Goal: Transaction & Acquisition: Purchase product/service

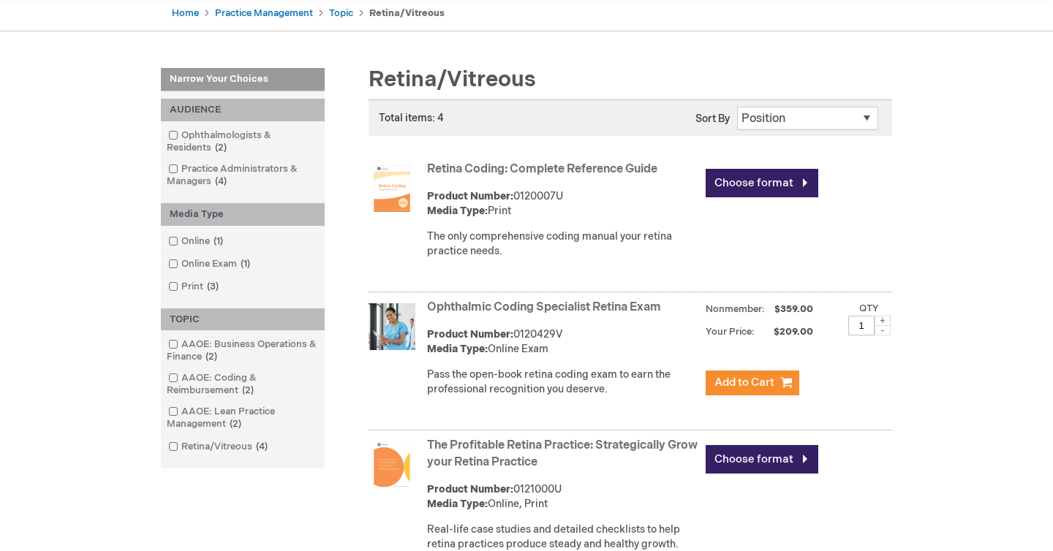
scroll to position [151, 0]
click at [791, 180] on link "Choose format" at bounding box center [762, 182] width 113 height 29
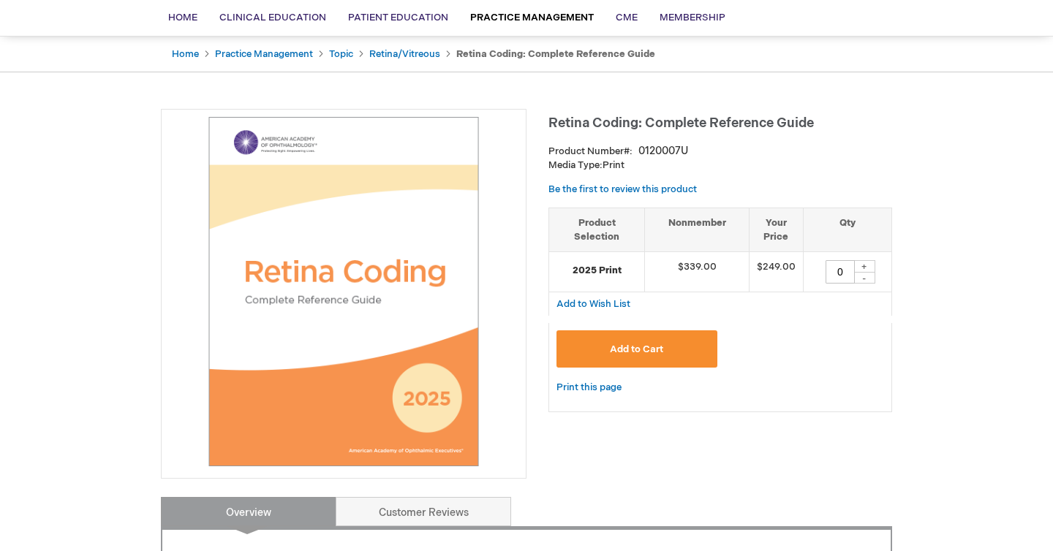
scroll to position [115, 0]
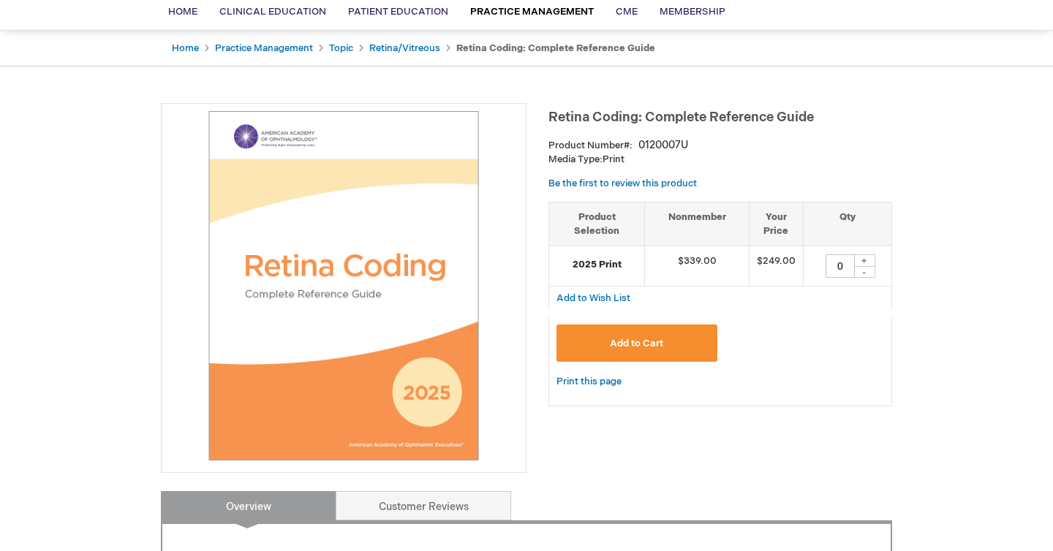
click at [677, 350] on button "Add to Cart" at bounding box center [637, 343] width 161 height 37
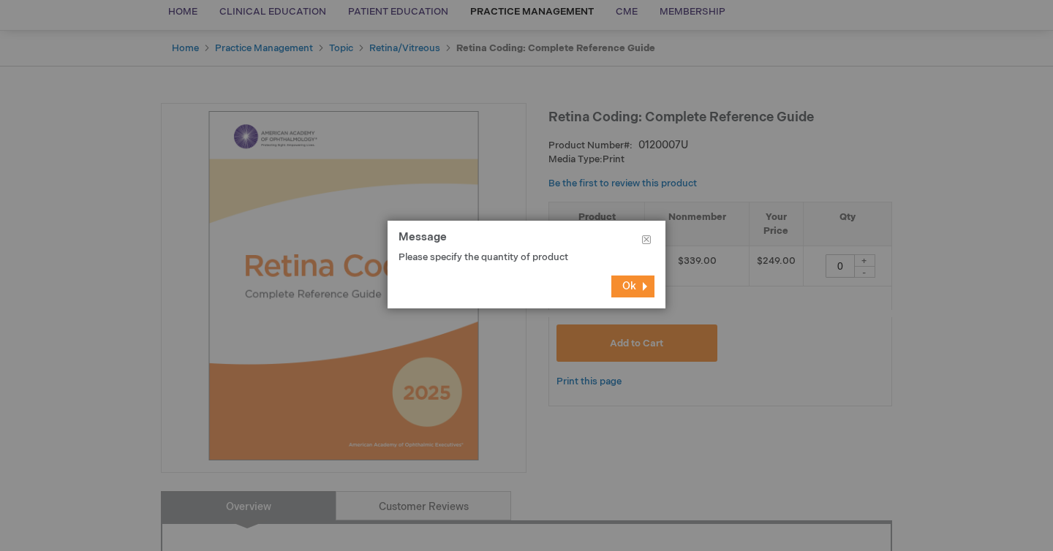
click at [636, 285] on span "Ok" at bounding box center [629, 286] width 14 height 12
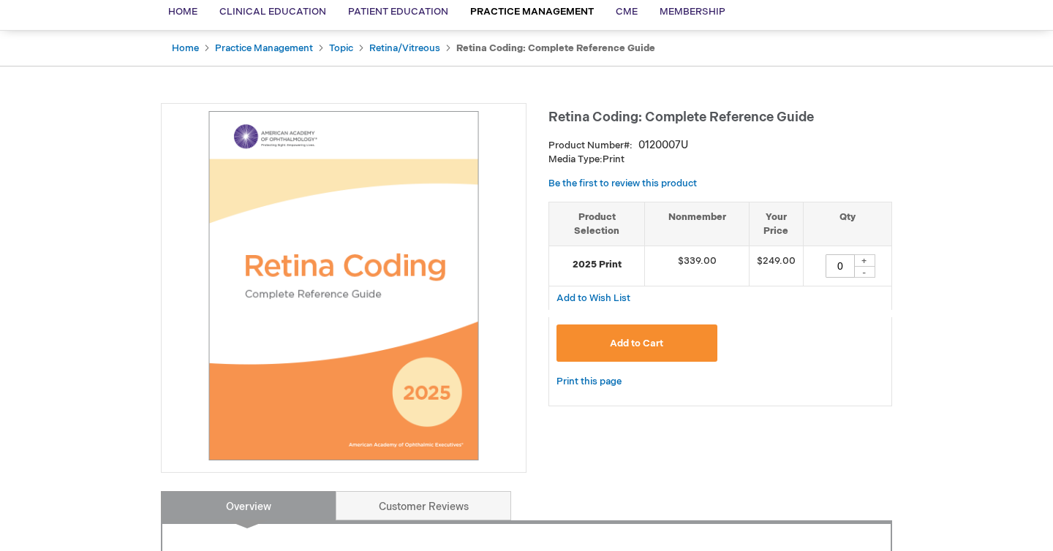
click at [868, 259] on div "+" at bounding box center [865, 261] width 22 height 12
type input "1"
click at [644, 342] on span "Add to Cart" at bounding box center [636, 344] width 53 height 12
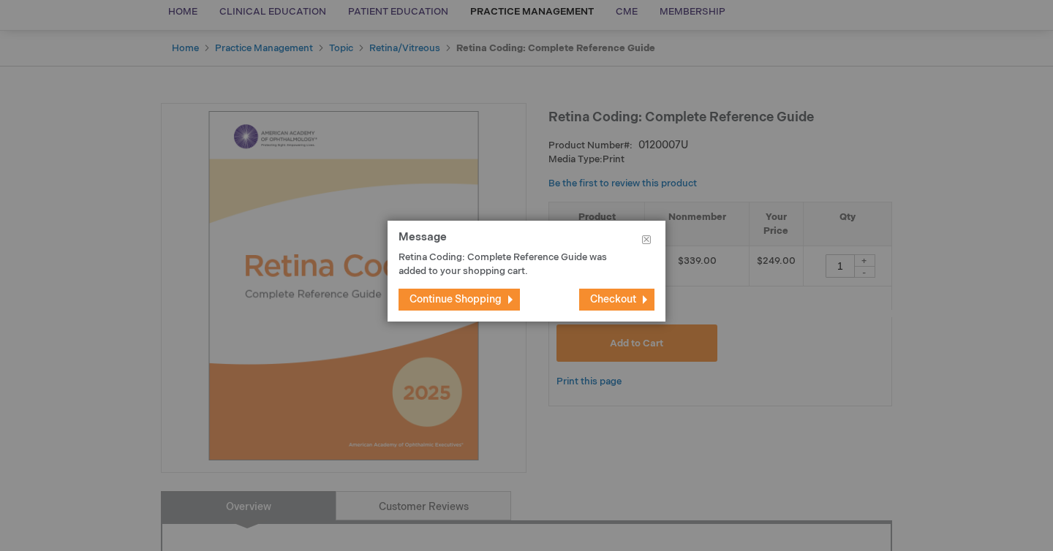
click at [503, 301] on button "Continue Shopping" at bounding box center [459, 300] width 121 height 22
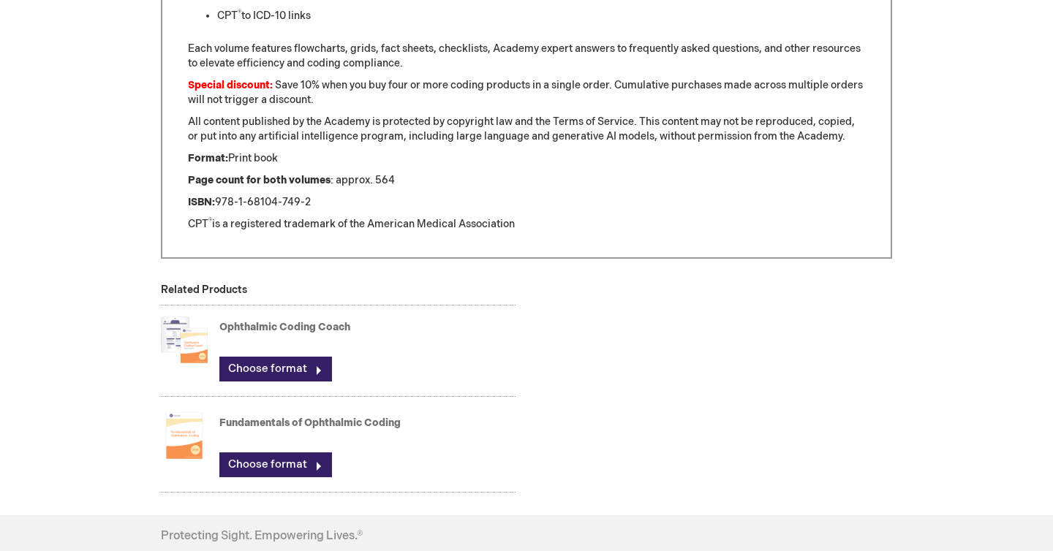
scroll to position [1036, 0]
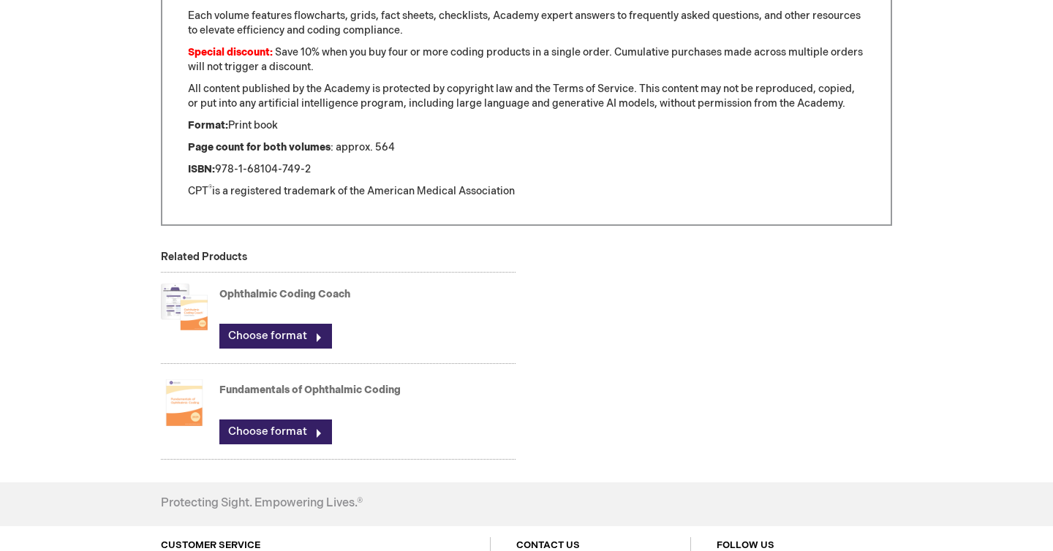
click at [374, 392] on link "Fundamentals of Ophthalmic Coding" at bounding box center [309, 390] width 181 height 12
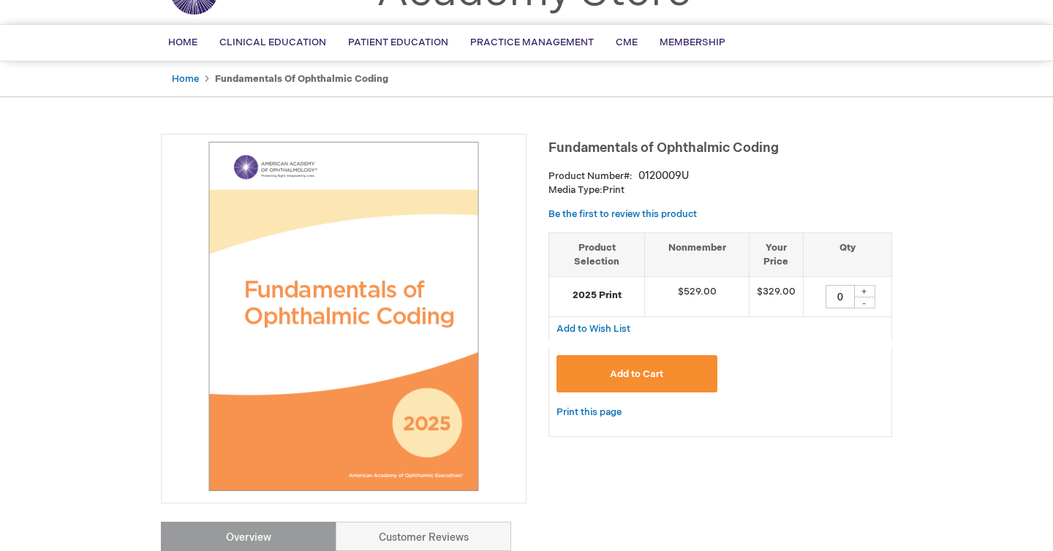
scroll to position [81, 0]
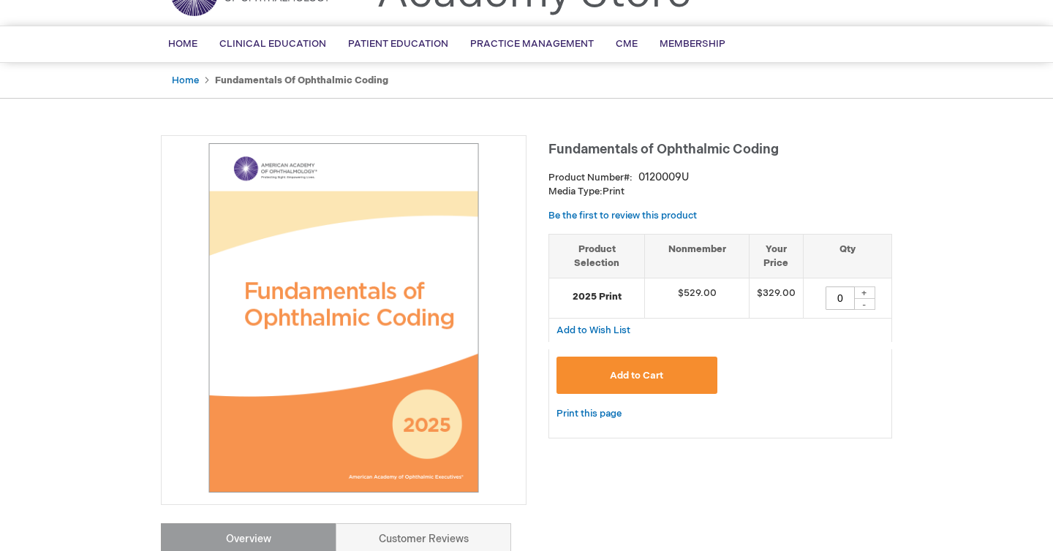
click at [867, 293] on div "+" at bounding box center [865, 293] width 22 height 12
type input "1"
click at [663, 374] on span "Add to Cart" at bounding box center [636, 376] width 53 height 12
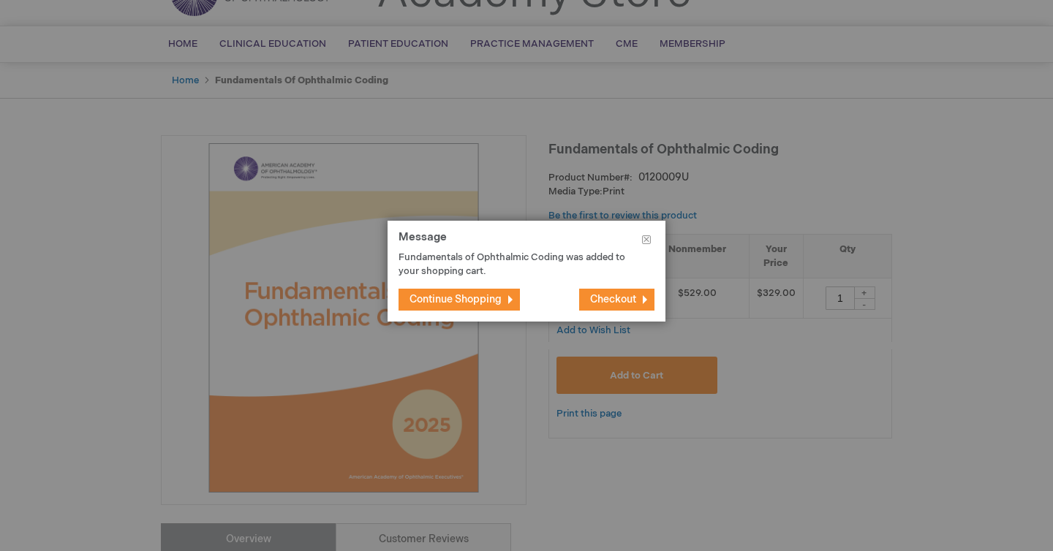
click at [506, 301] on button "Continue Shopping" at bounding box center [459, 300] width 121 height 22
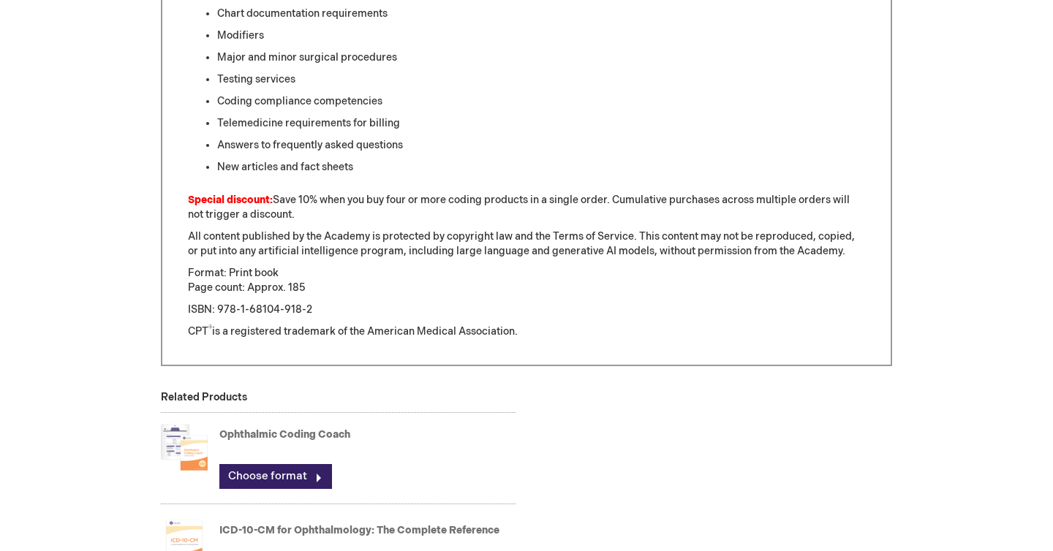
scroll to position [1116, 0]
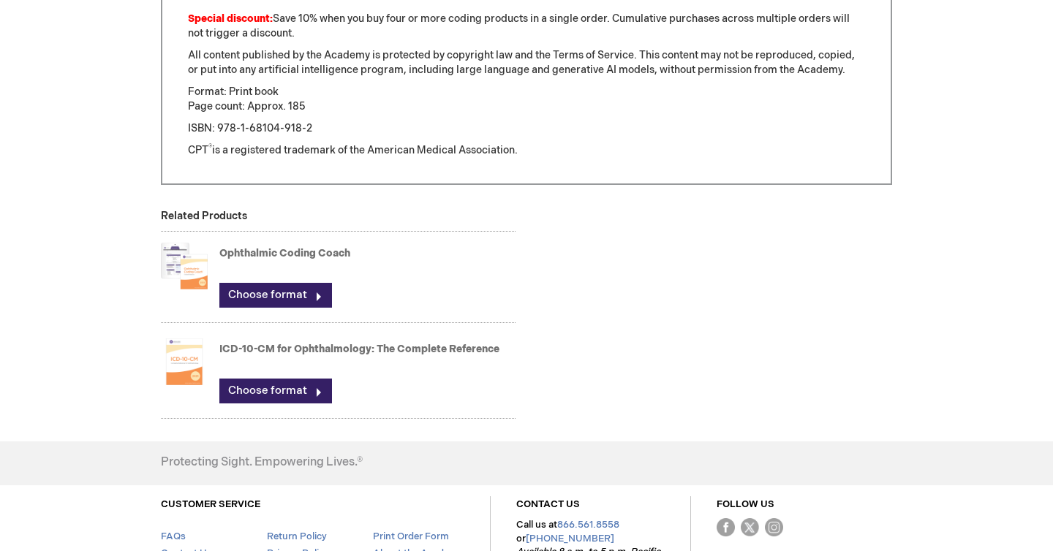
click at [302, 253] on link "Ophthalmic Coding Coach" at bounding box center [284, 253] width 131 height 12
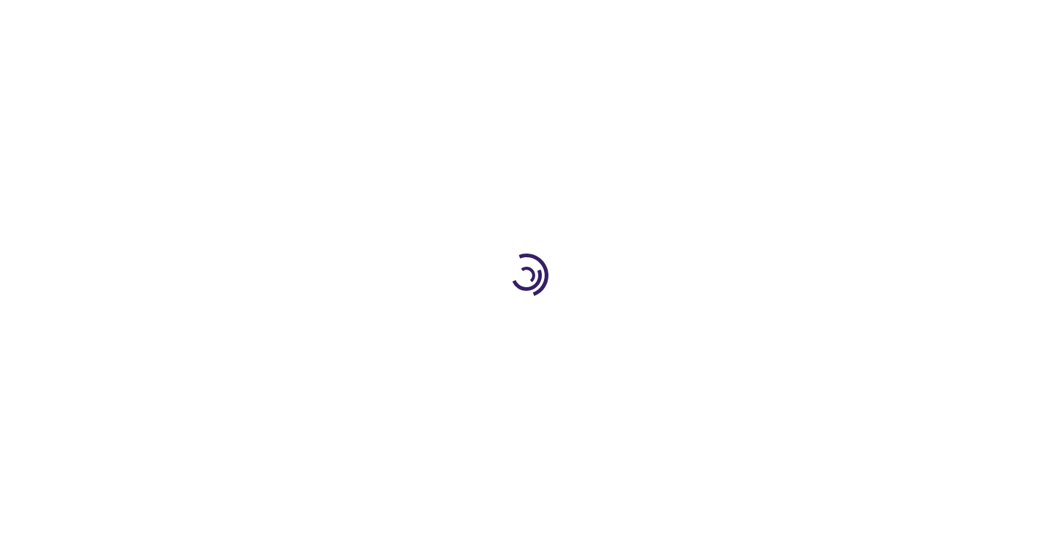
type input "0"
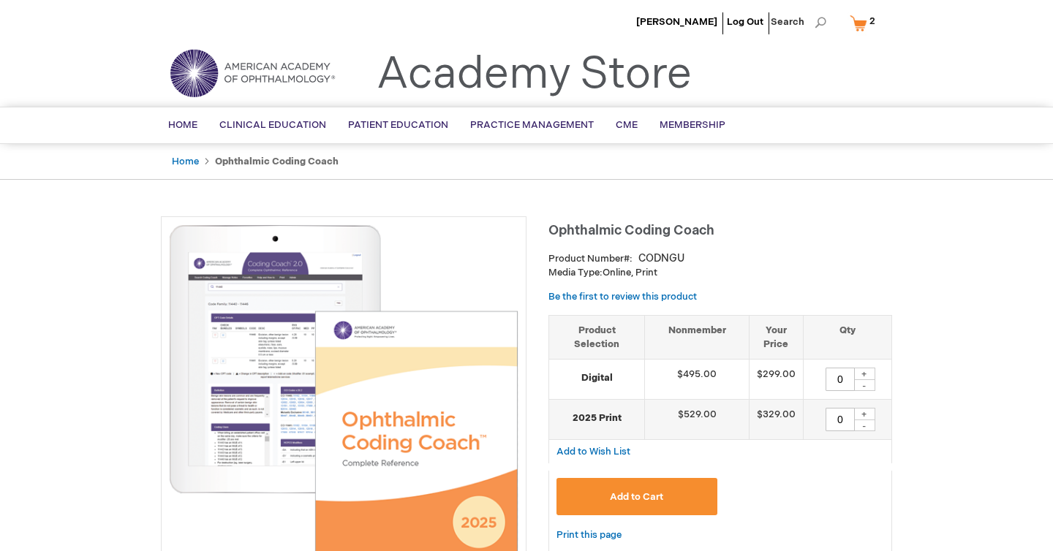
click at [866, 24] on link "My Cart 2 2 items" at bounding box center [866, 23] width 38 height 26
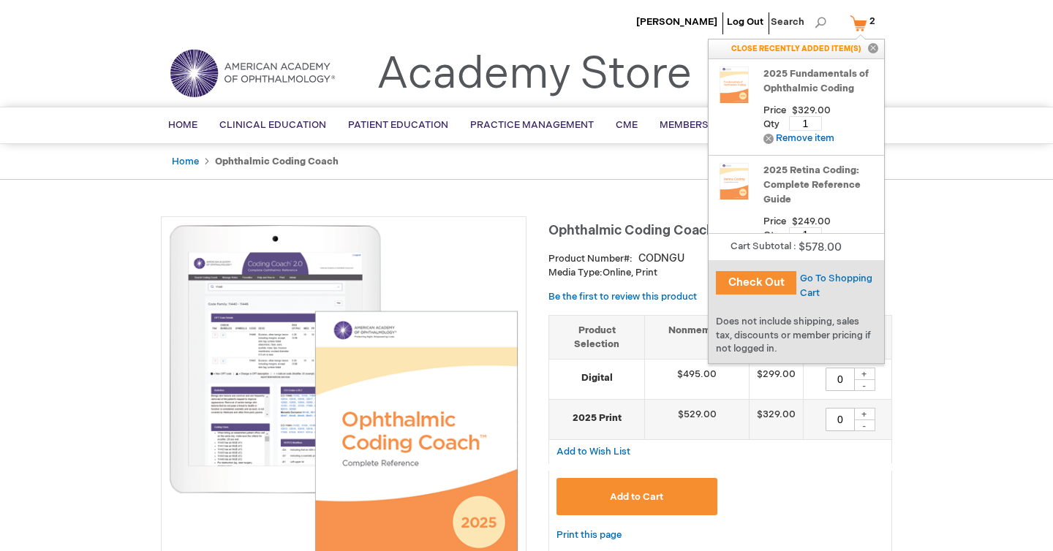
click at [775, 285] on button "Check Out" at bounding box center [756, 282] width 80 height 23
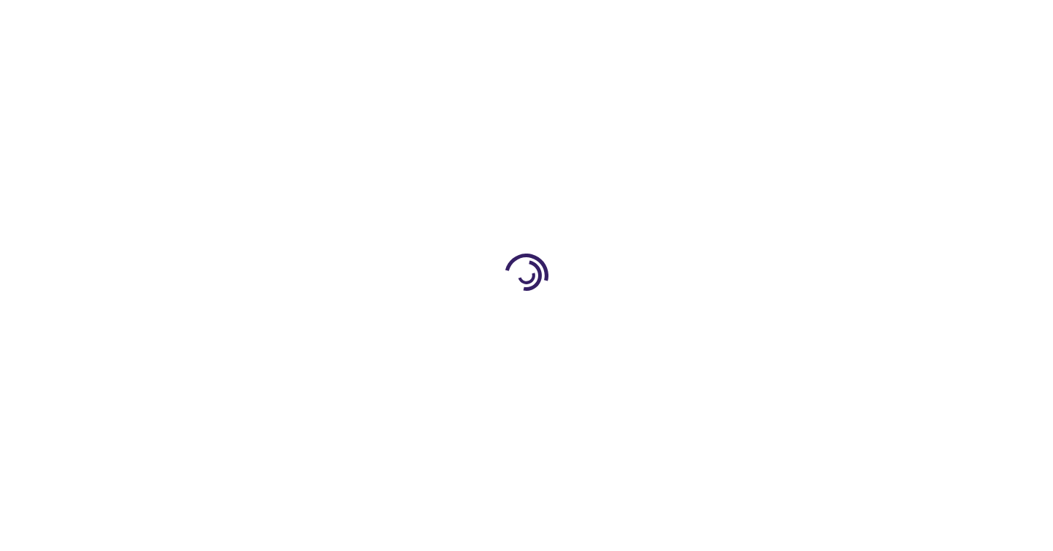
select select "US"
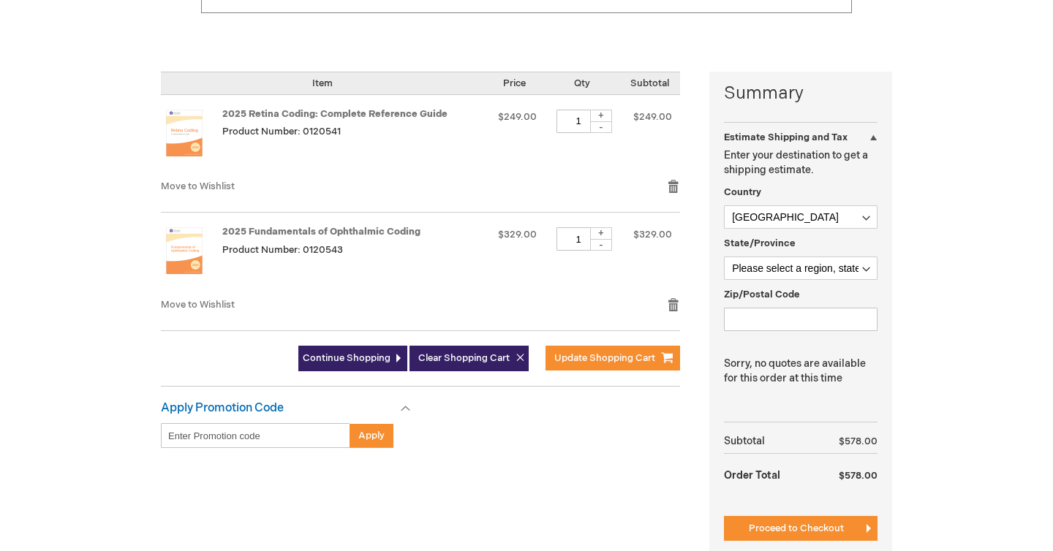
scroll to position [320, 0]
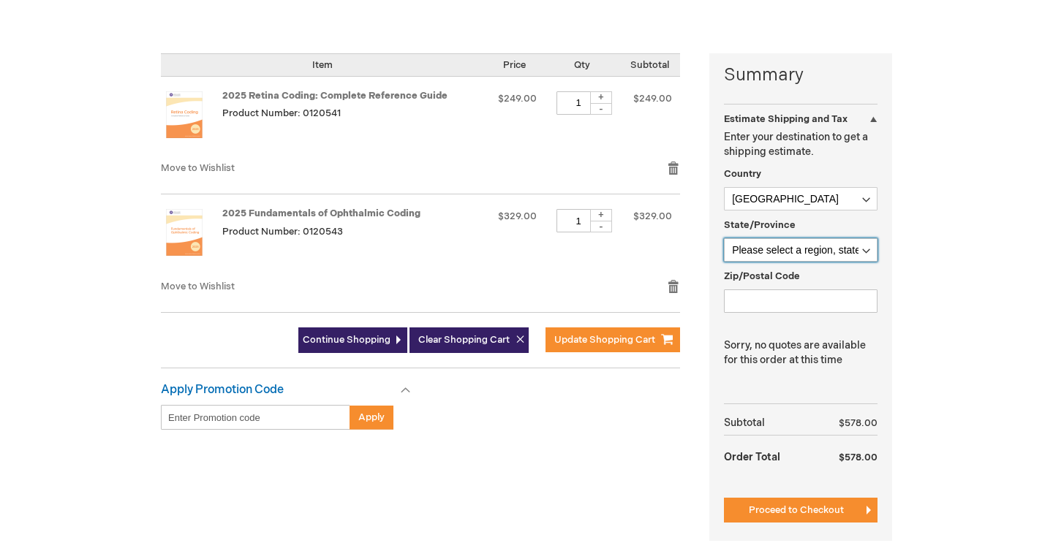
click at [865, 253] on select "Please select a region, state or province. [US_STATE] [US_STATE] [US_STATE] [US…" at bounding box center [801, 249] width 154 height 23
select select "63"
click at [724, 238] on select "Please select a region, state or province. [US_STATE] [US_STATE] [US_STATE] [US…" at bounding box center [801, 249] width 154 height 23
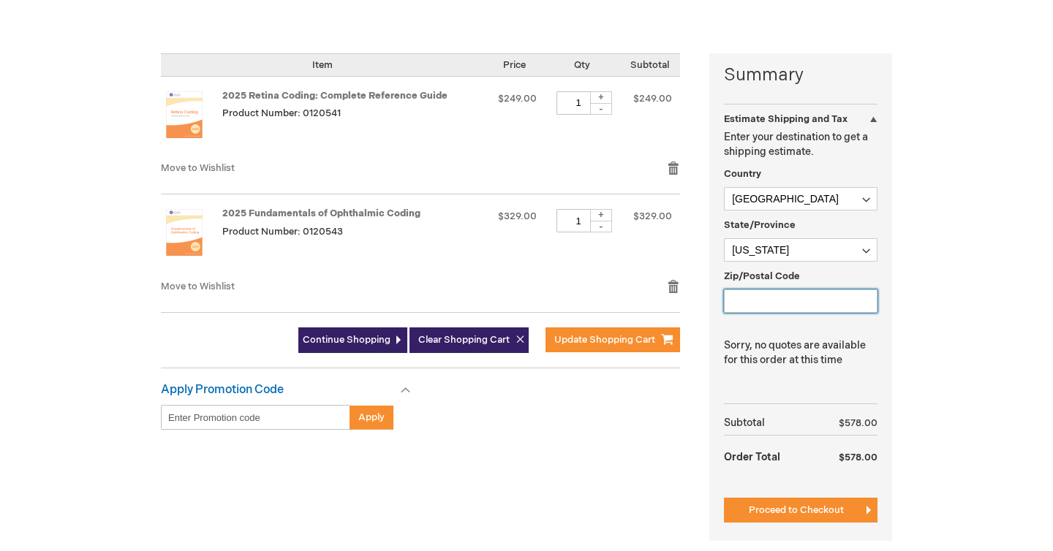
click at [793, 298] on input "Zip/Postal Code" at bounding box center [801, 301] width 154 height 23
type input "2"
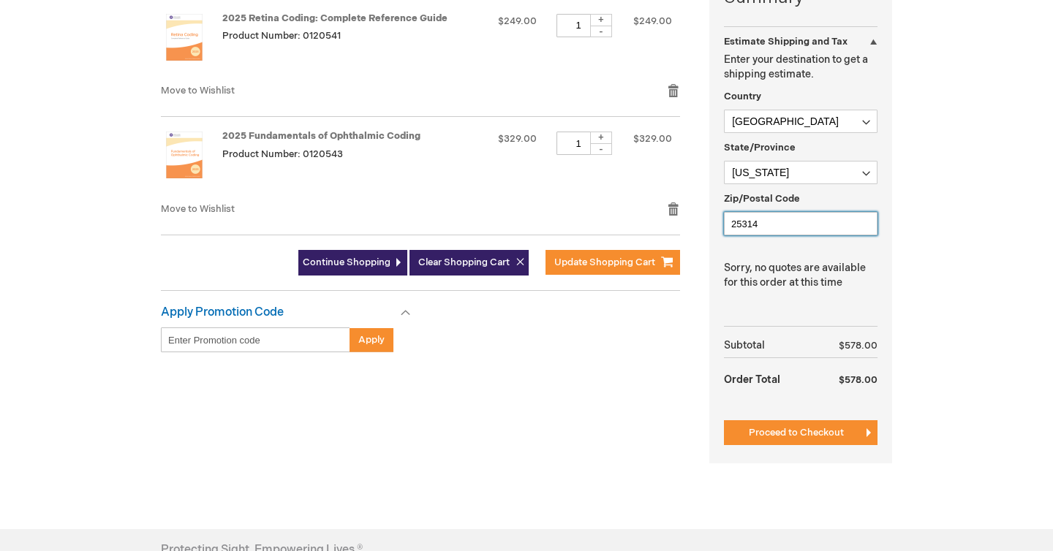
scroll to position [399, 0]
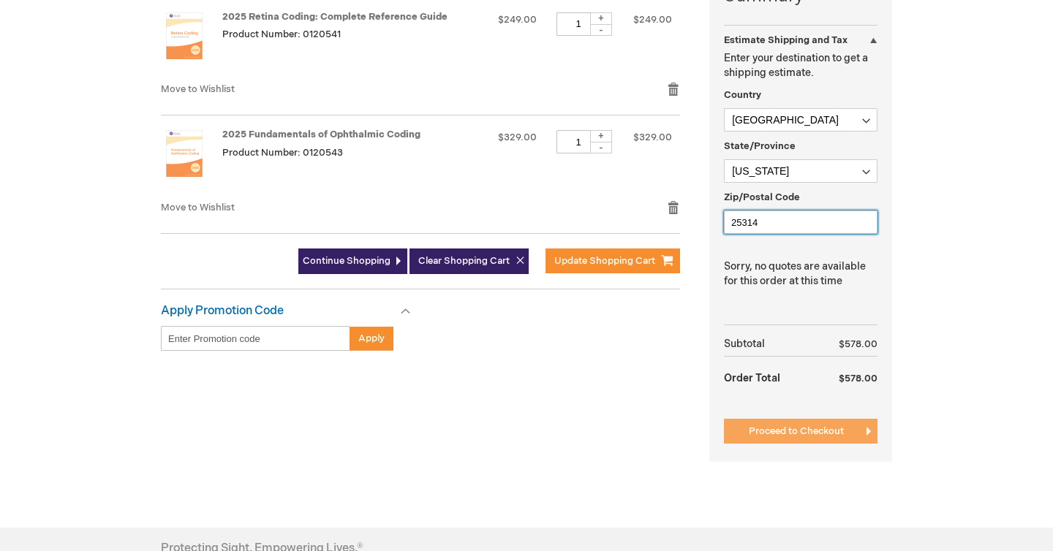
type input "25314"
click at [854, 432] on button "Proceed to Checkout" at bounding box center [801, 431] width 154 height 25
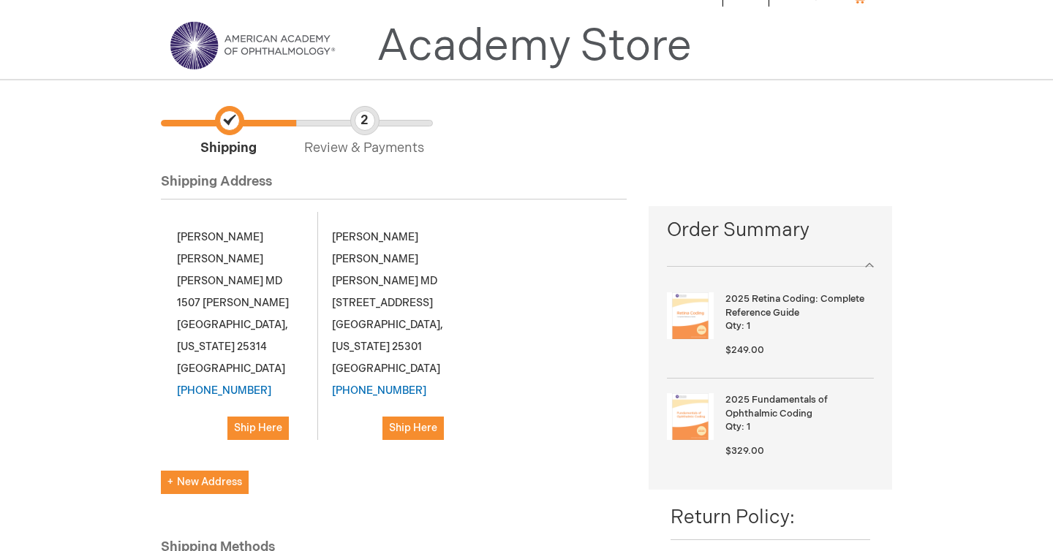
scroll to position [29, 0]
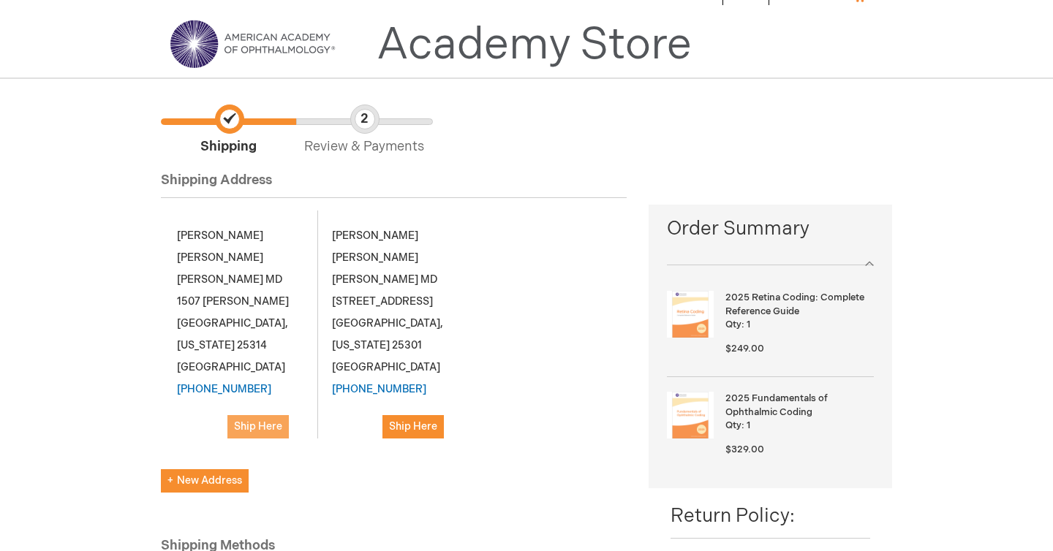
click at [249, 421] on span "Ship Here" at bounding box center [258, 427] width 48 height 12
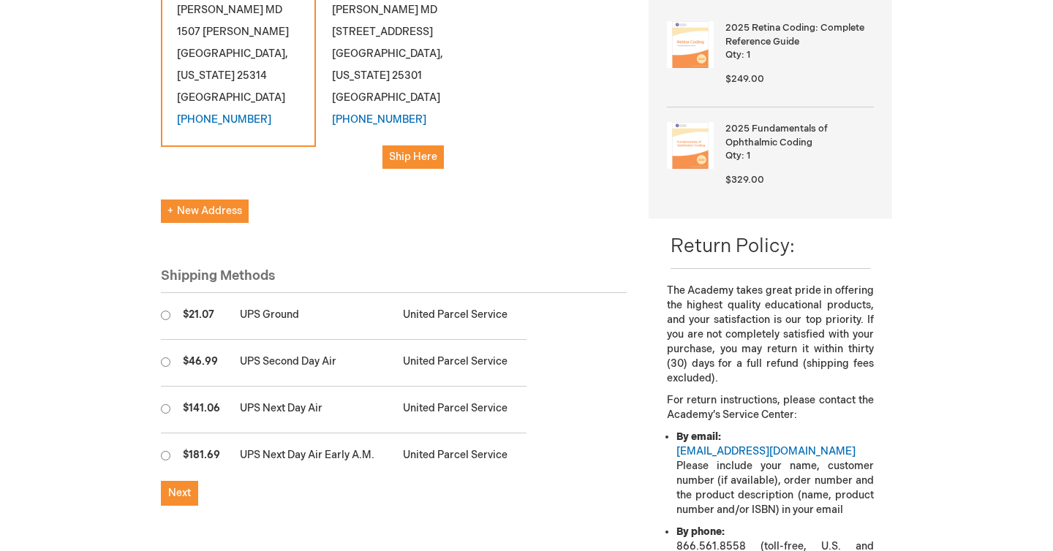
scroll to position [301, 0]
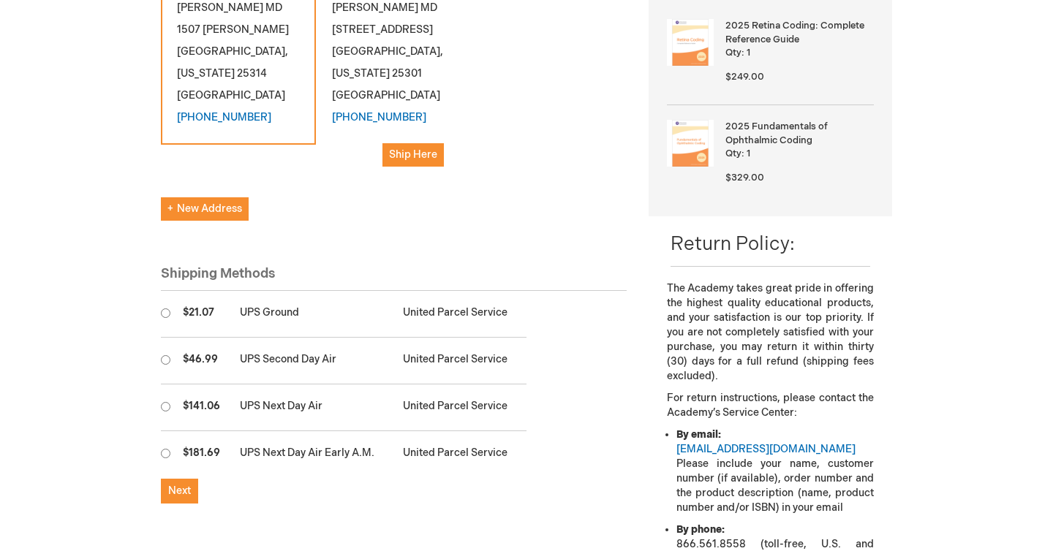
click at [167, 313] on input "radio" at bounding box center [166, 314] width 10 height 10
radio input "true"
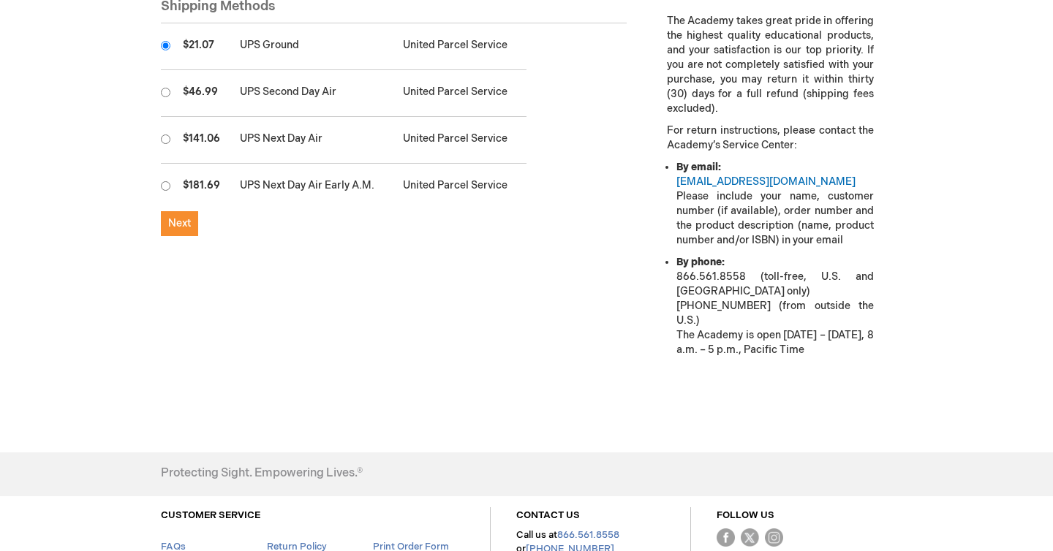
scroll to position [583, 0]
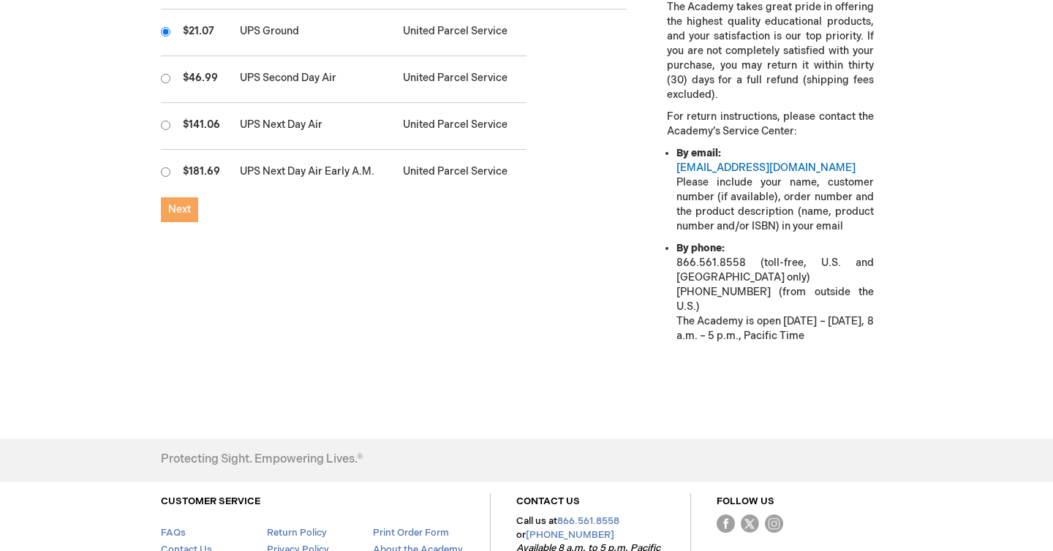
click at [192, 210] on button "Next" at bounding box center [179, 209] width 37 height 25
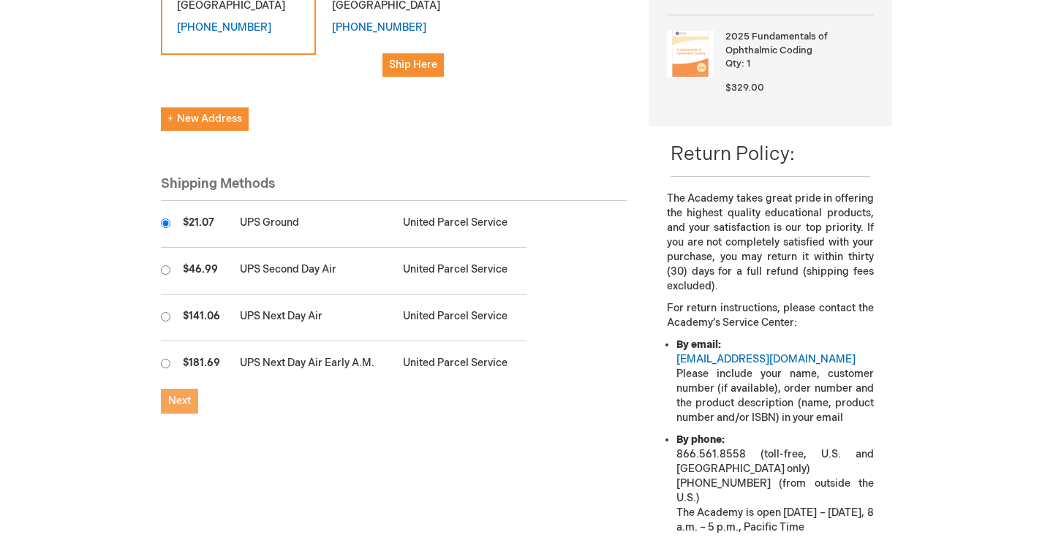
scroll to position [392, 0]
click at [175, 402] on span "Next" at bounding box center [179, 400] width 23 height 12
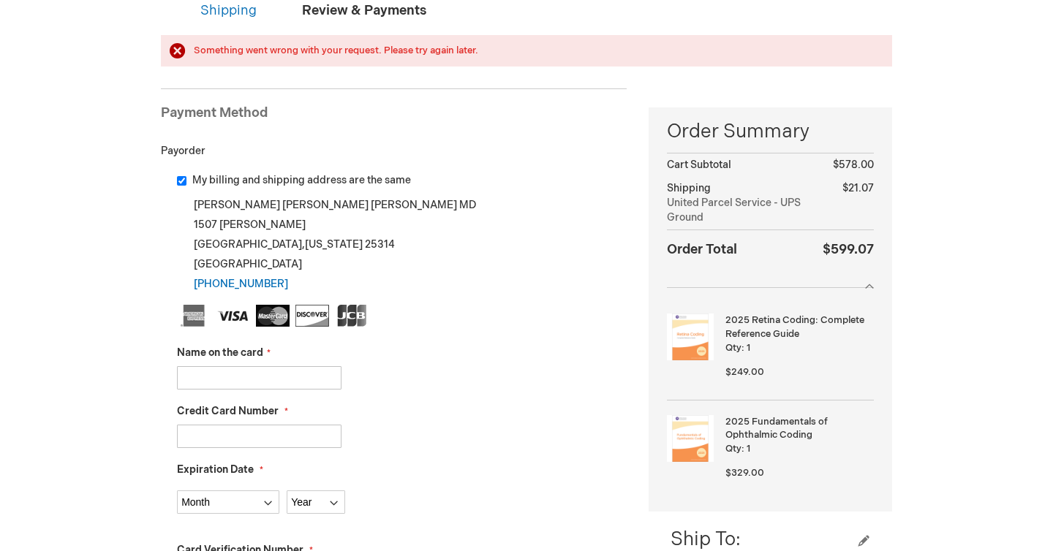
scroll to position [167, 0]
click at [206, 374] on input "Name on the card" at bounding box center [259, 376] width 165 height 23
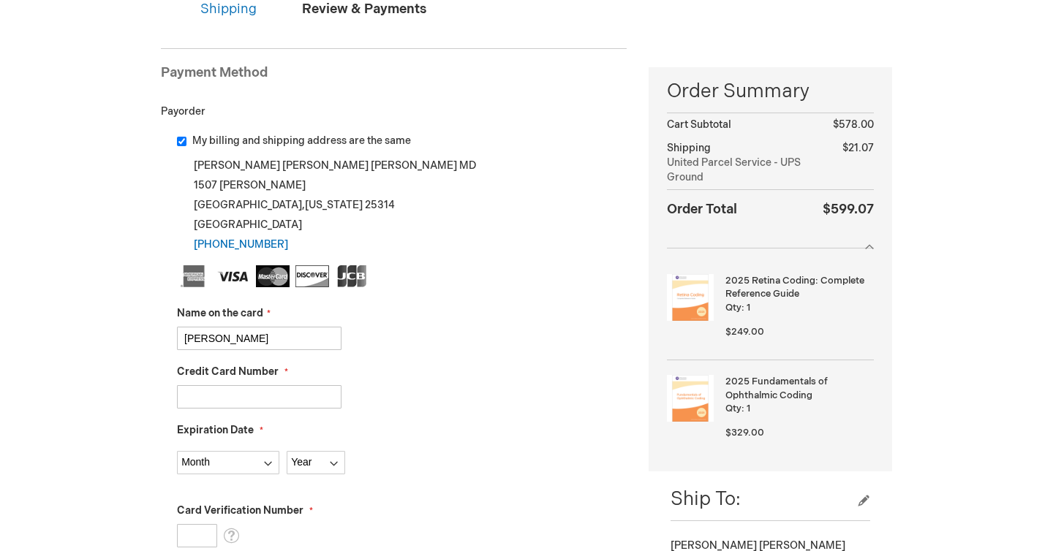
type input "[PERSON_NAME]"
type input "[CREDIT_CARD_NUMBER]"
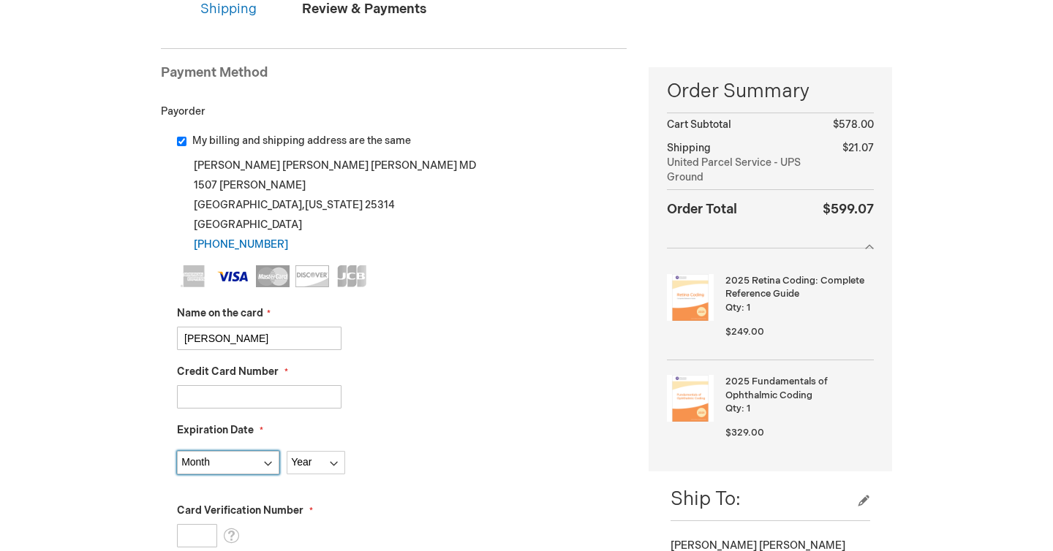
click at [244, 460] on select "Month [DATE] - [DATE] - [DATE] - [DATE] - [DATE] - [DATE] - [DATE] - [DATE] - […" at bounding box center [228, 462] width 102 height 23
select select "1"
click at [177, 451] on select "Month [DATE] - [DATE] - [DATE] - [DATE] - [DATE] - [DATE] - [DATE] - [DATE] - […" at bounding box center [228, 462] width 102 height 23
click at [323, 463] on select "Year [DATE] 2026 2027 2028 2029 2030 2031 2032 2033 2034 2035" at bounding box center [316, 462] width 59 height 23
select select "2030"
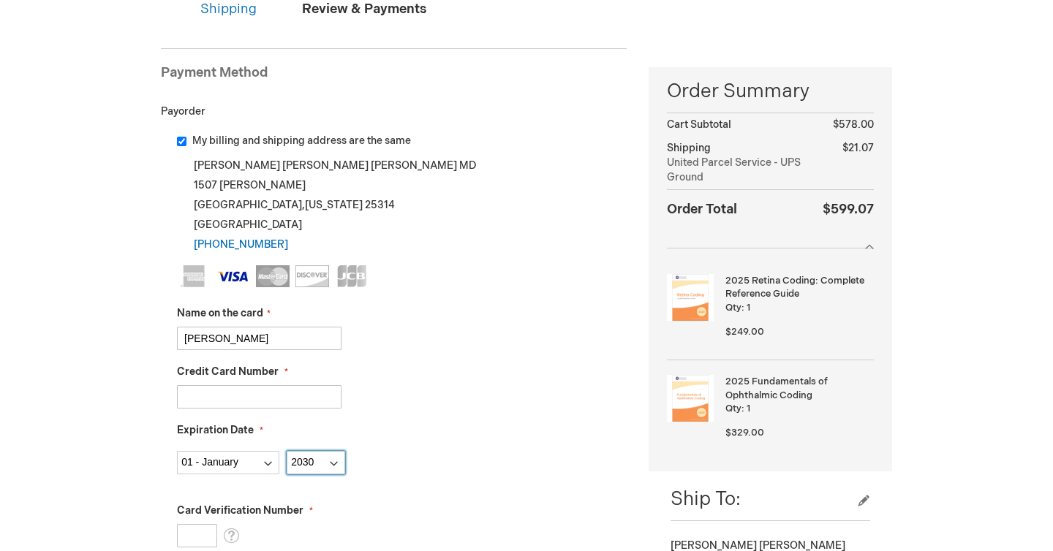
click at [287, 451] on select "Year [DATE] 2026 2027 2028 2029 2030 2031 2032 2033 2034 2035" at bounding box center [316, 462] width 59 height 23
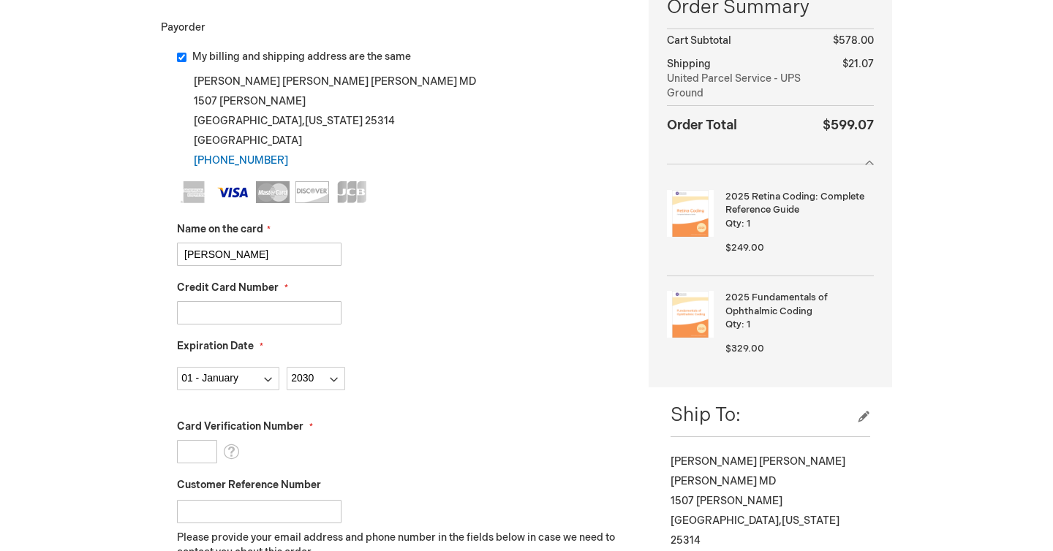
scroll to position [297, 0]
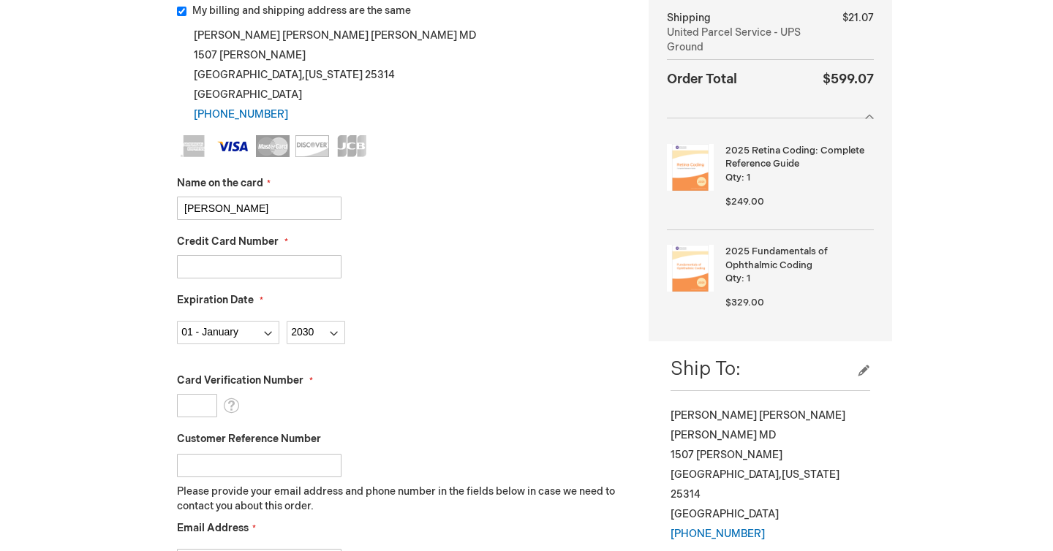
click at [197, 402] on input "Card Verification Number" at bounding box center [197, 405] width 40 height 23
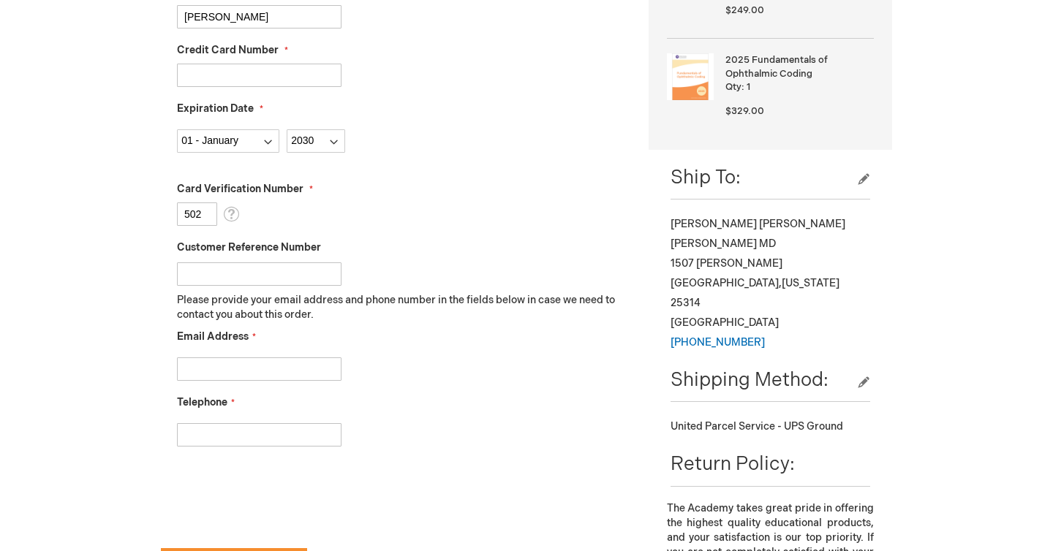
scroll to position [498, 0]
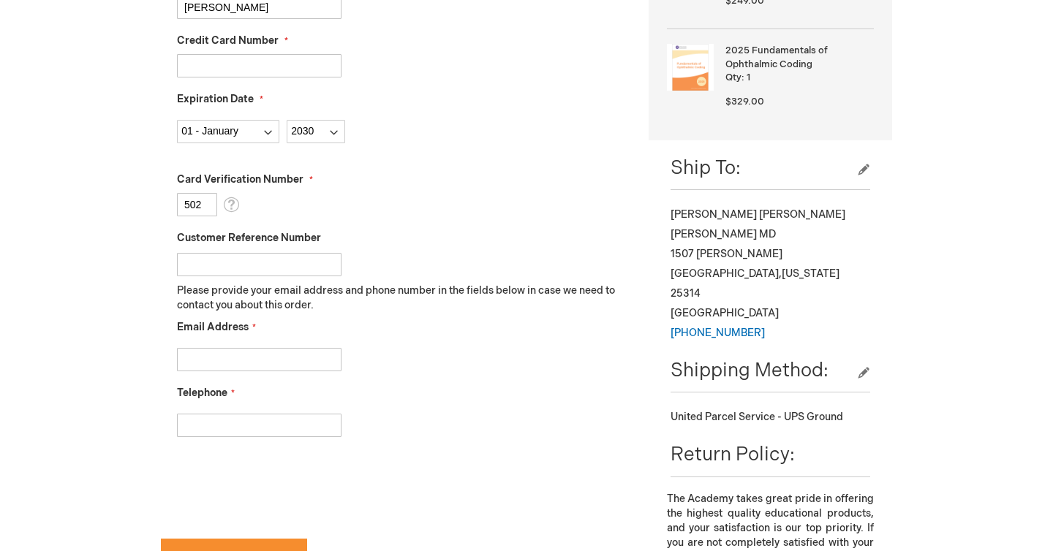
type input "502"
click at [233, 358] on input "Email Address" at bounding box center [259, 359] width 165 height 23
type input "r.richardson@wvretina.com"
type input "2294025869"
checkbox input "true"
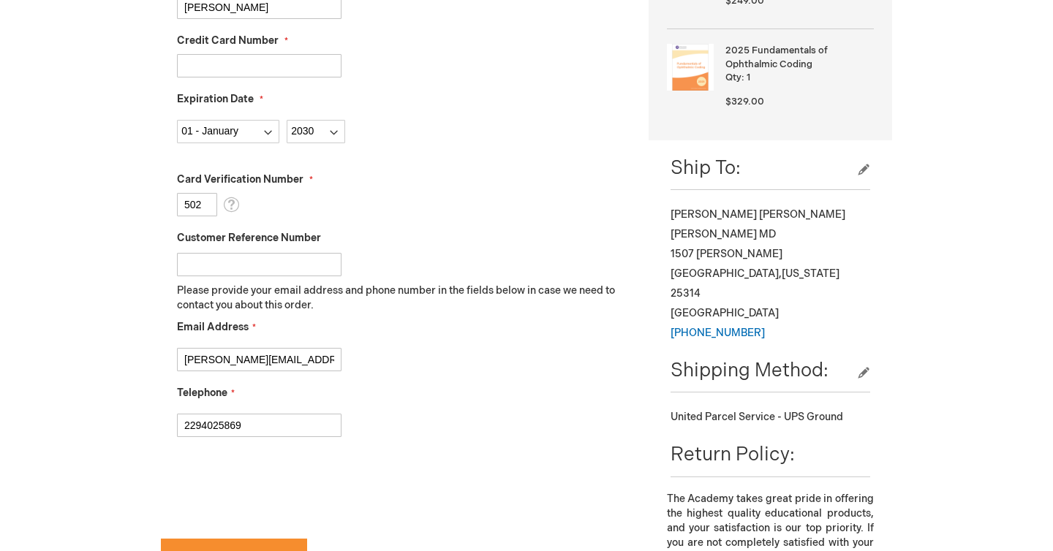
click at [130, 419] on div "Daniel Richardson Log Out Search My Cart 2 2 items CLOSE RECENTLY ADDED ITEM(S)…" at bounding box center [526, 332] width 1053 height 1660
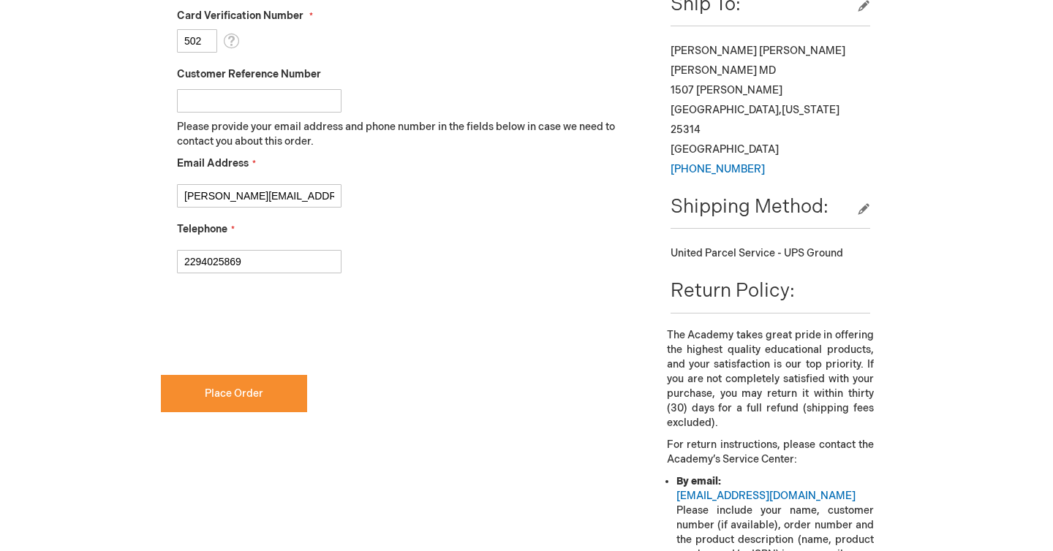
scroll to position [677, 0]
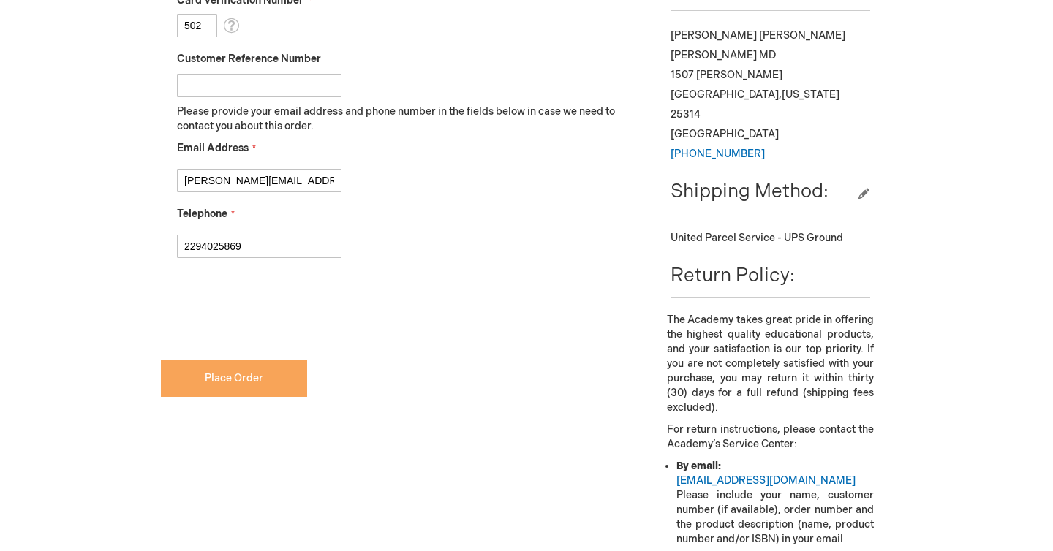
click at [219, 381] on span "Place Order" at bounding box center [234, 378] width 59 height 12
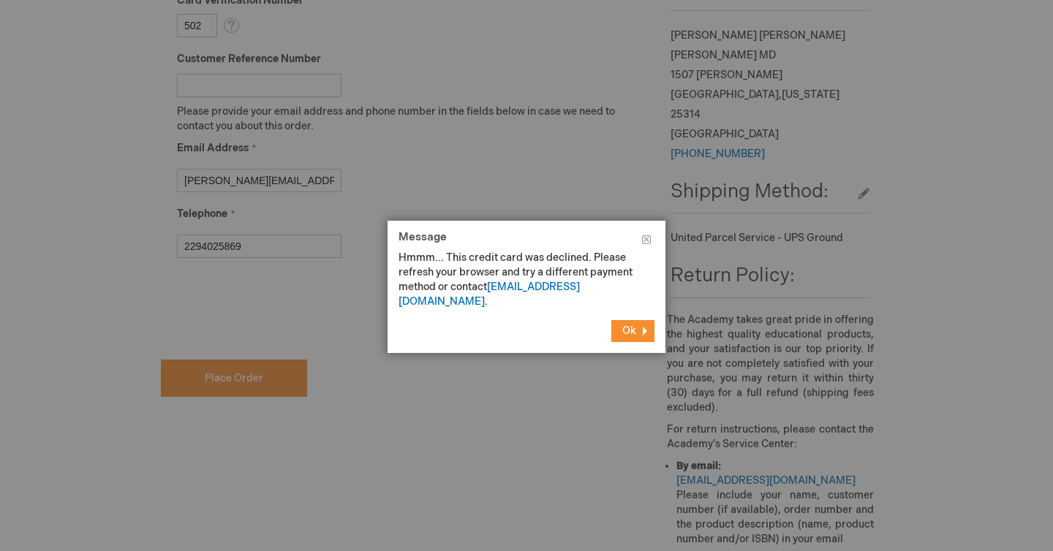
click at [639, 321] on button "Ok" at bounding box center [632, 331] width 43 height 22
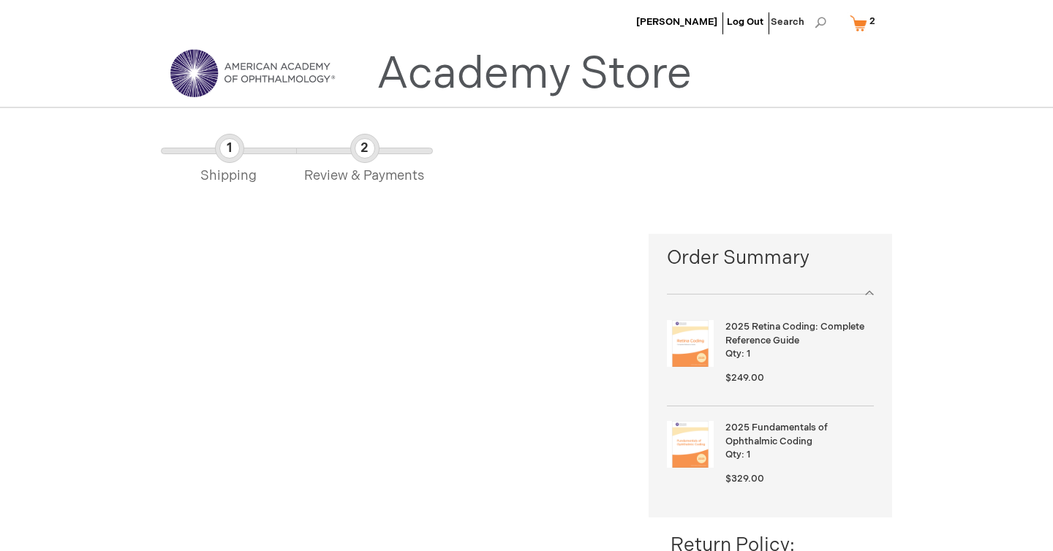
click at [230, 154] on span "Shipping" at bounding box center [228, 160] width 135 height 52
click at [860, 27] on link "My Cart 2 2 items" at bounding box center [866, 23] width 38 height 26
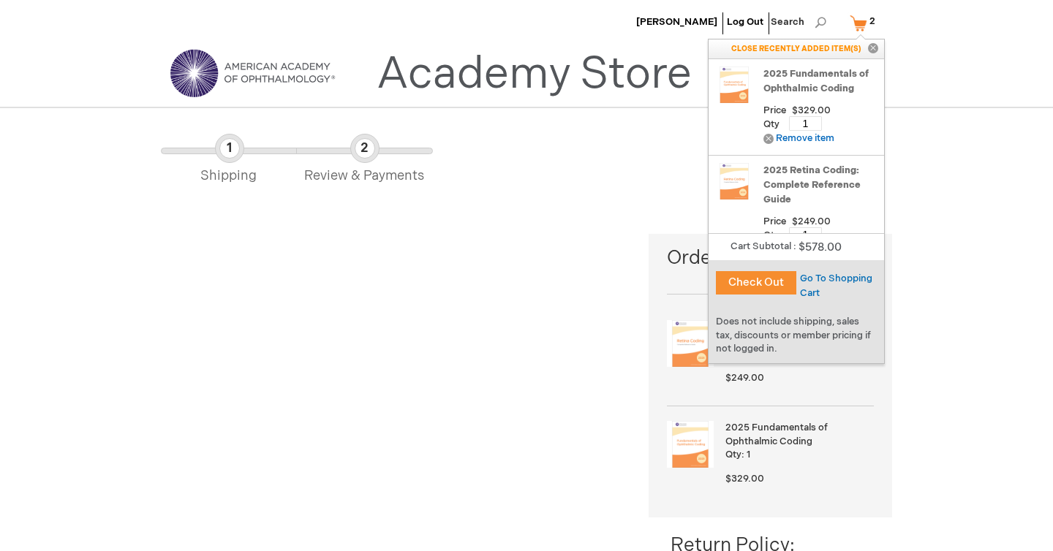
click at [774, 284] on button "Check Out" at bounding box center [756, 282] width 80 height 23
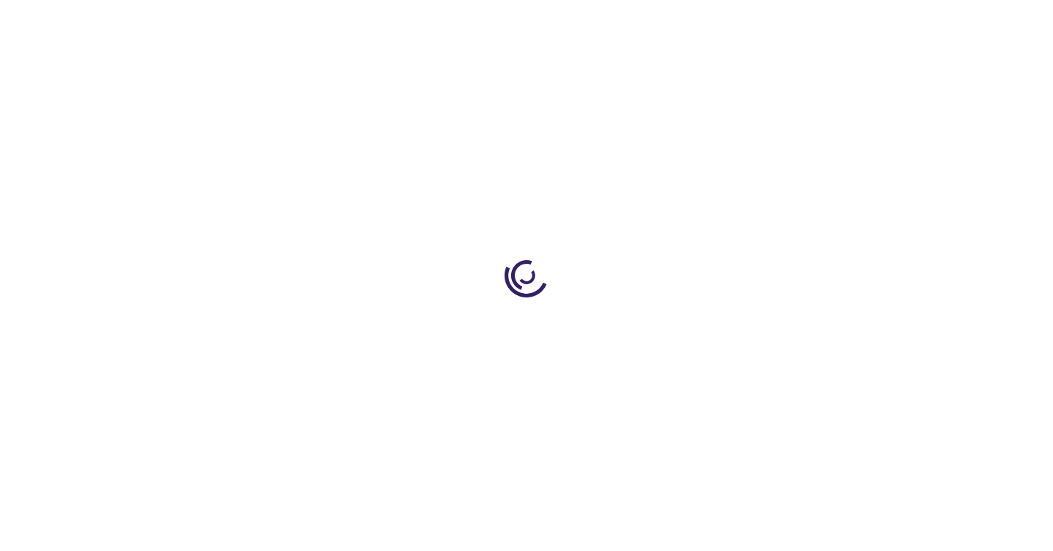
select select "US"
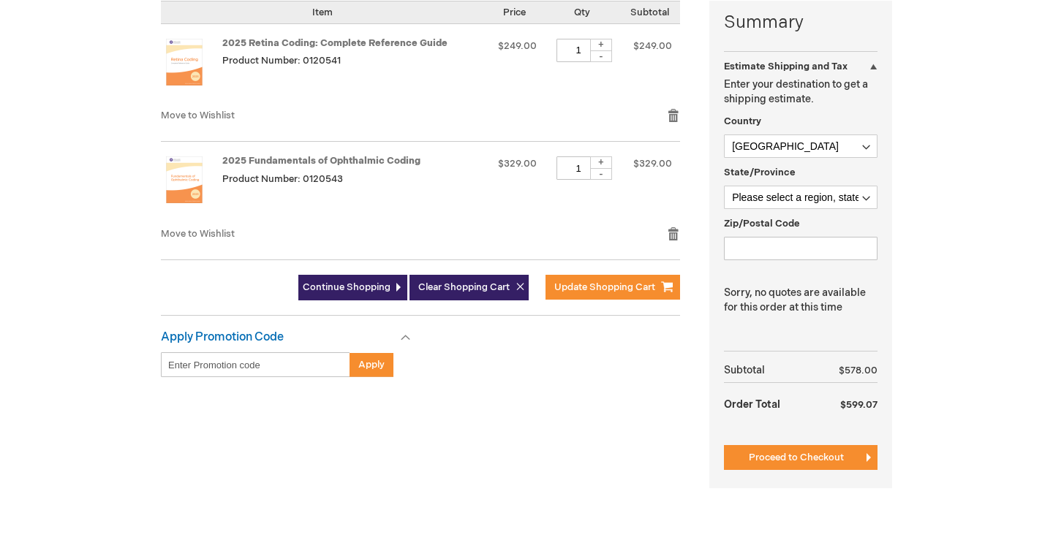
scroll to position [374, 0]
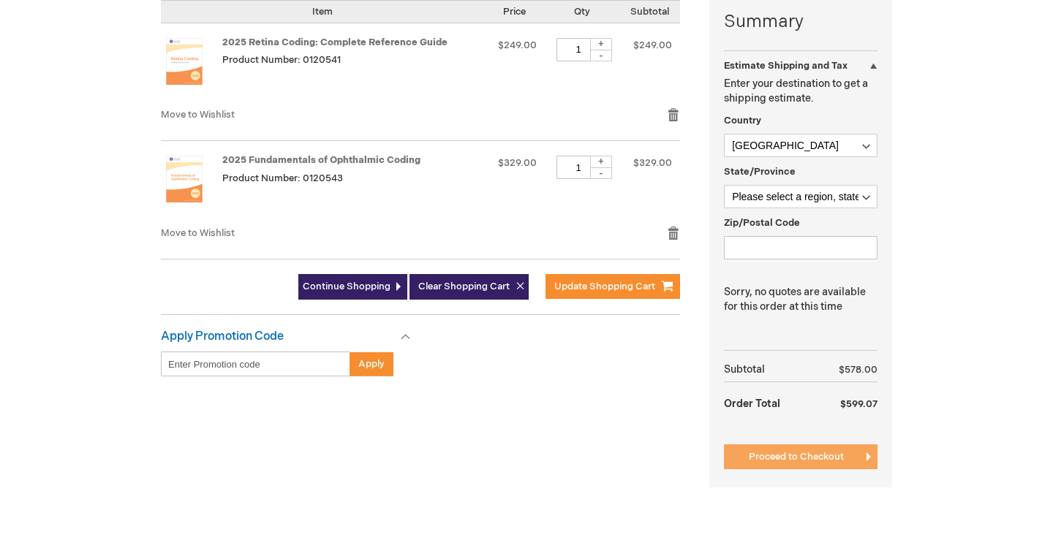
click at [796, 460] on span "Proceed to Checkout" at bounding box center [796, 457] width 95 height 12
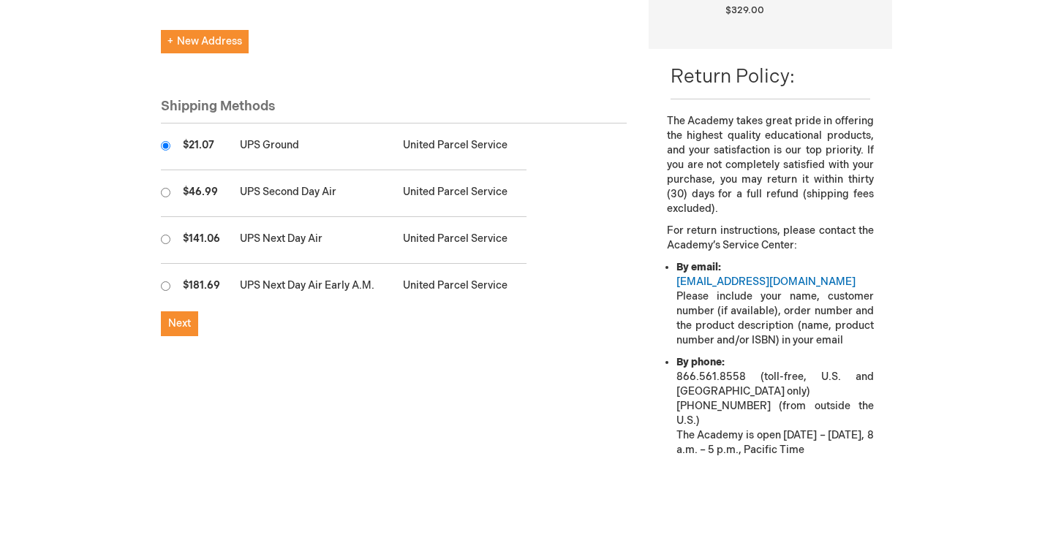
scroll to position [470, 0]
click at [175, 324] on span "Next" at bounding box center [179, 323] width 23 height 12
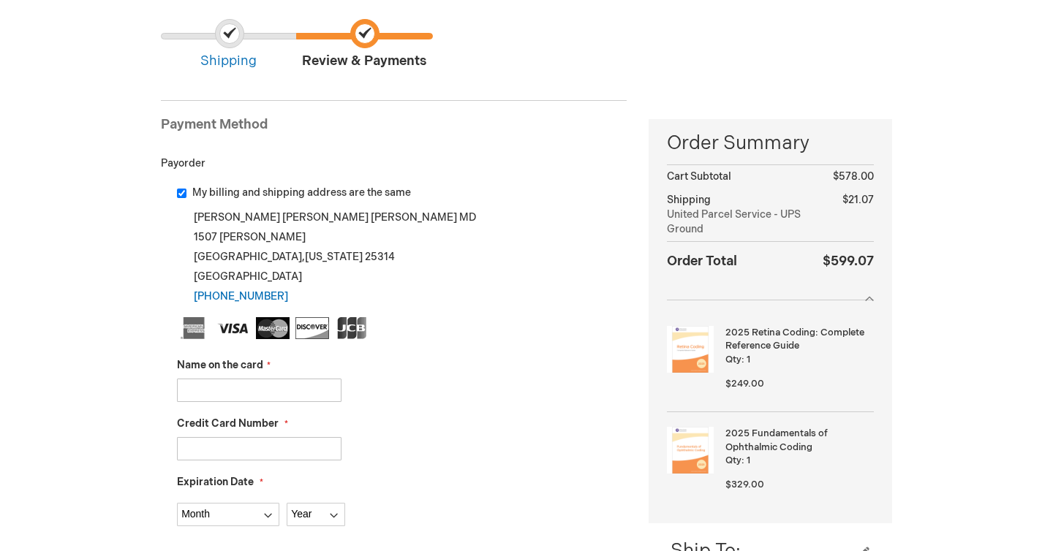
scroll to position [116, 0]
click at [193, 387] on input "Name on the card" at bounding box center [259, 388] width 165 height 23
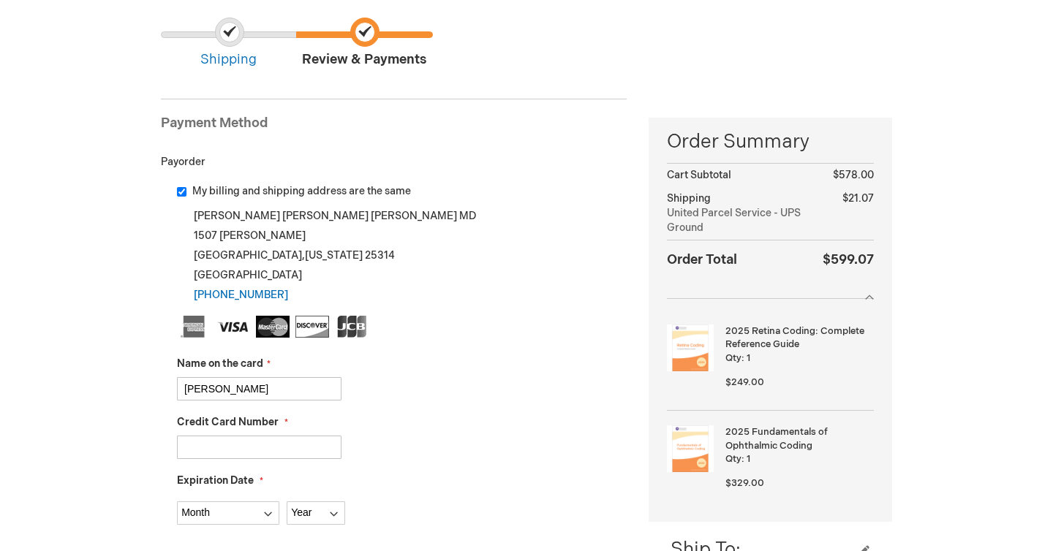
type input "[PERSON_NAME]"
type input "[CREDIT_CARD_NUMBER]"
click at [246, 508] on select "Month 01 - January 02 - February 03 - March 04 - April 05 - May 06 - June 07 - …" at bounding box center [228, 513] width 102 height 23
select select "1"
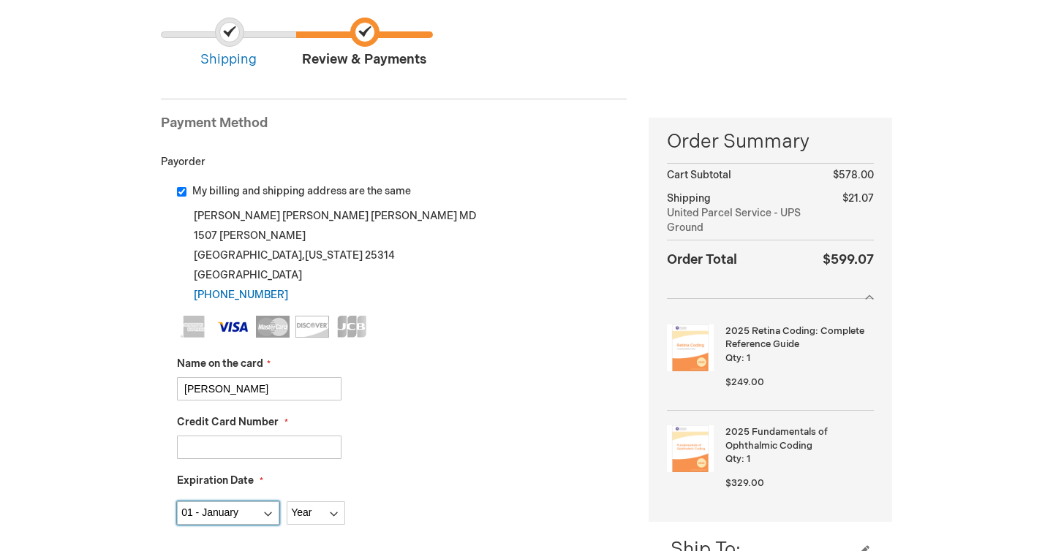
click at [177, 502] on select "Month 01 - January 02 - February 03 - March 04 - April 05 - May 06 - June 07 - …" at bounding box center [228, 513] width 102 height 23
click at [325, 517] on select "Year 2025 2026 2027 2028 2029 2030 2031 2032 2033 2034 2035" at bounding box center [316, 513] width 59 height 23
select select "2030"
click at [287, 502] on select "Year 2025 2026 2027 2028 2029 2030 2031 2032 2033 2034 2035" at bounding box center [316, 513] width 59 height 23
click at [439, 475] on div "Expiration Date Month 01 - January 02 - February 03 - March 04 - April 05 - May…" at bounding box center [402, 499] width 450 height 51
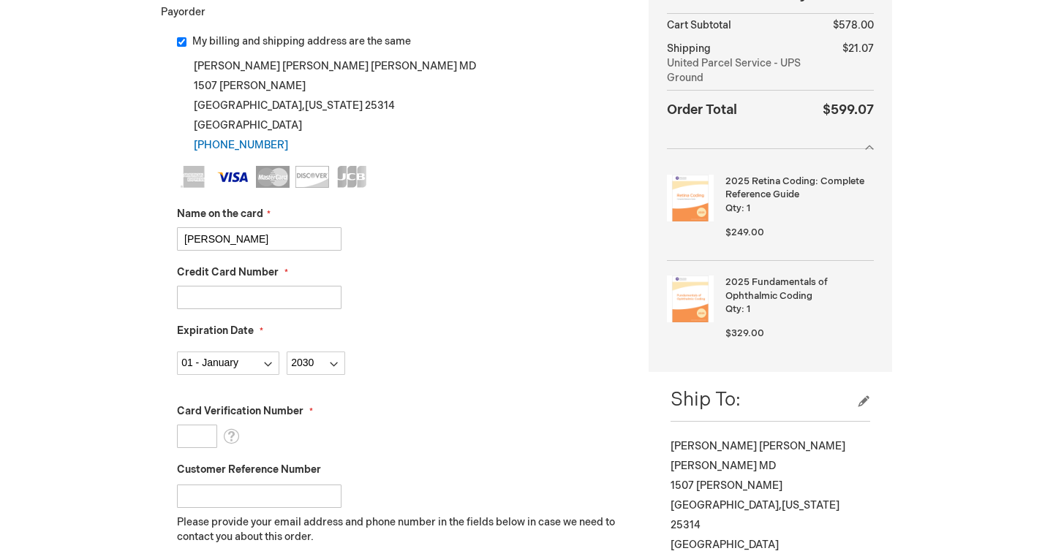
scroll to position [339, 0]
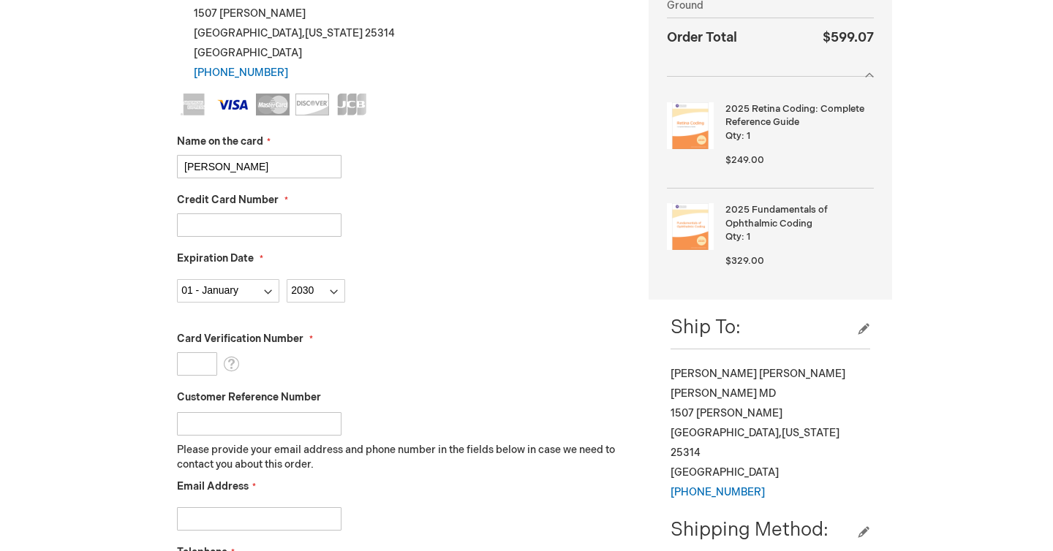
click at [199, 367] on input "Card Verification Number" at bounding box center [197, 364] width 40 height 23
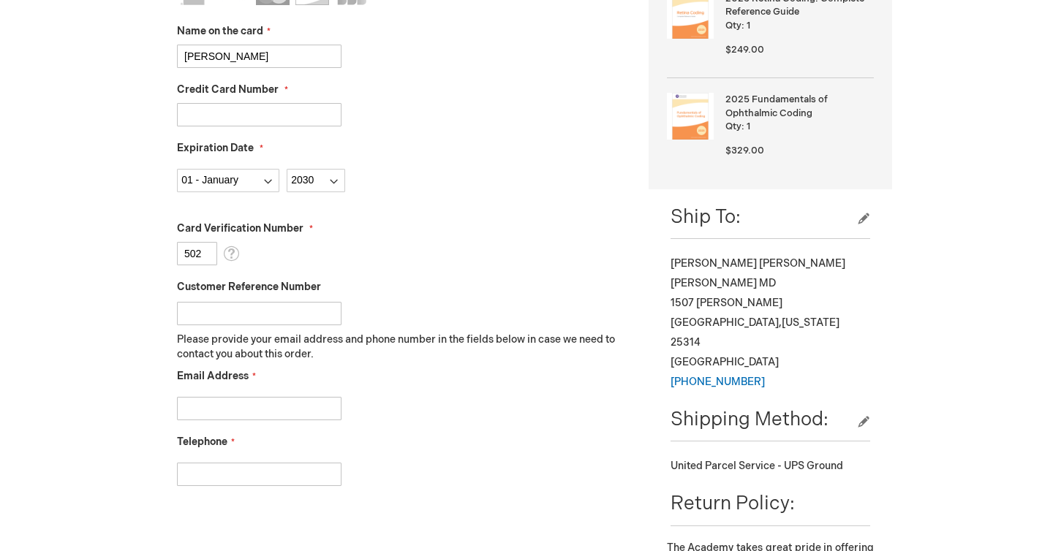
scroll to position [473, 0]
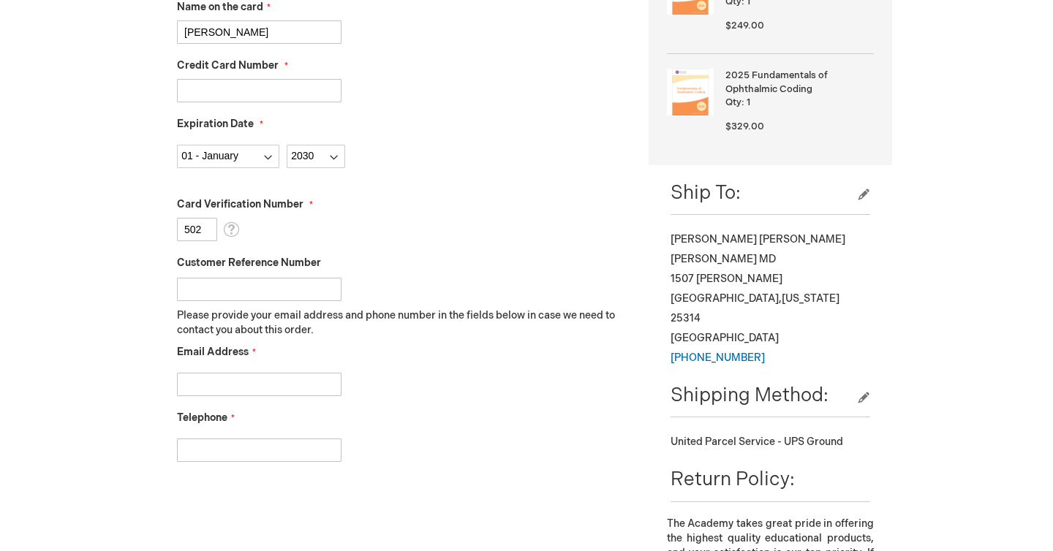
type input "502"
click at [323, 389] on input "Email Address" at bounding box center [259, 384] width 165 height 23
type input "r.richardson@wvretina.com"
click at [308, 449] on input "Telephone" at bounding box center [259, 450] width 165 height 23
type input "2294025869"
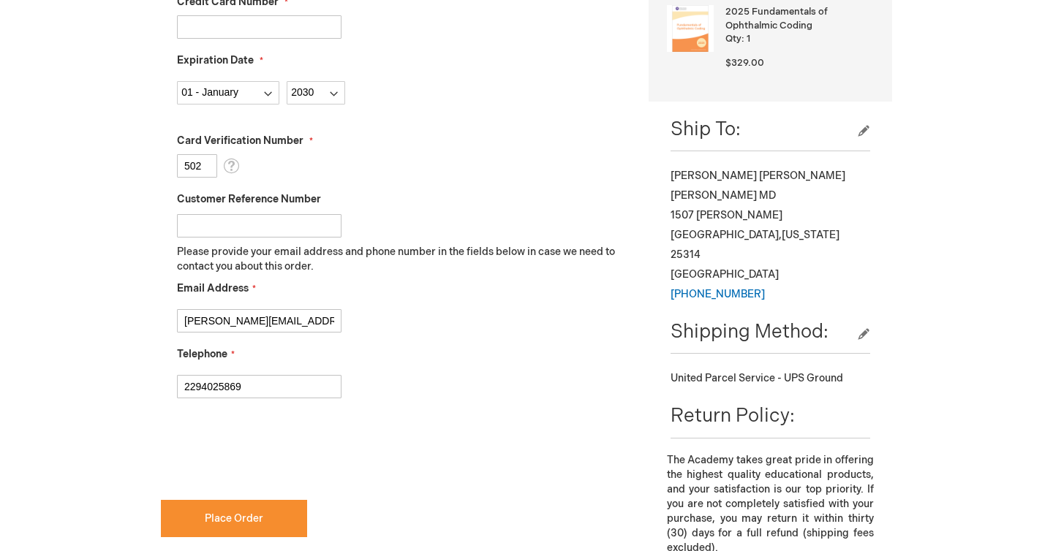
scroll to position [562, 0]
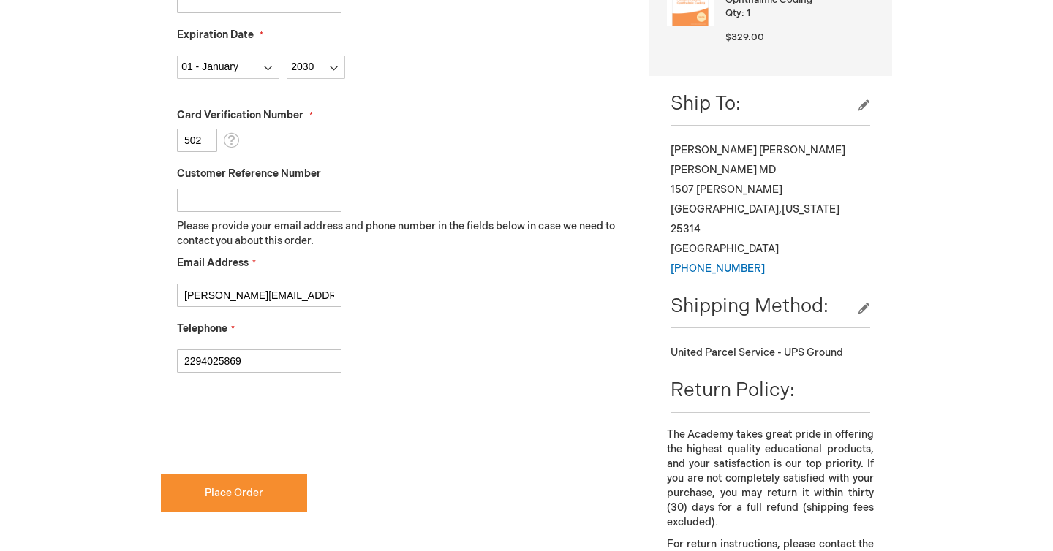
checkbox input "true"
click at [236, 501] on button "Place Order" at bounding box center [234, 493] width 146 height 37
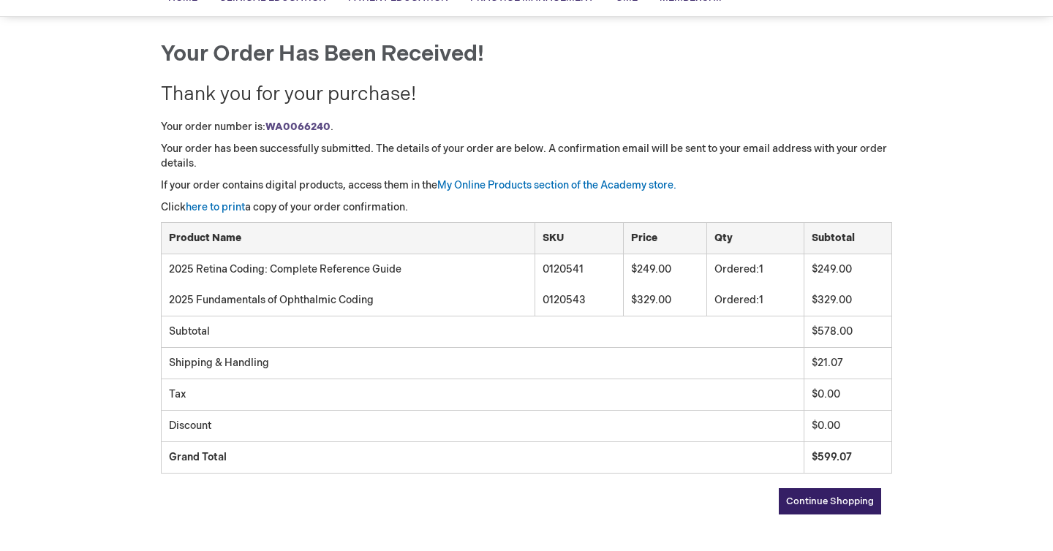
scroll to position [132, 0]
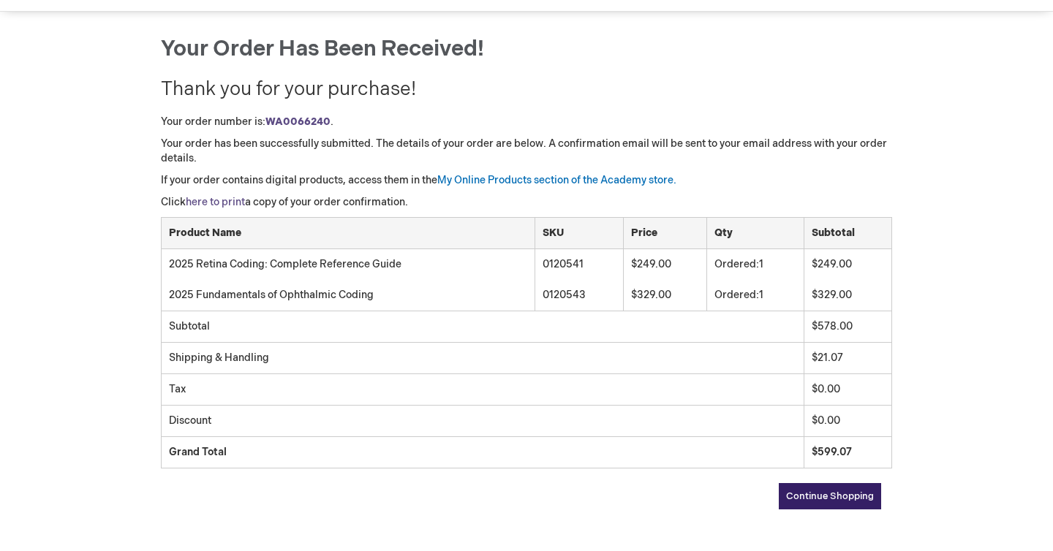
click at [219, 200] on link "here to print" at bounding box center [215, 202] width 59 height 12
